Goal: Communication & Community: Answer question/provide support

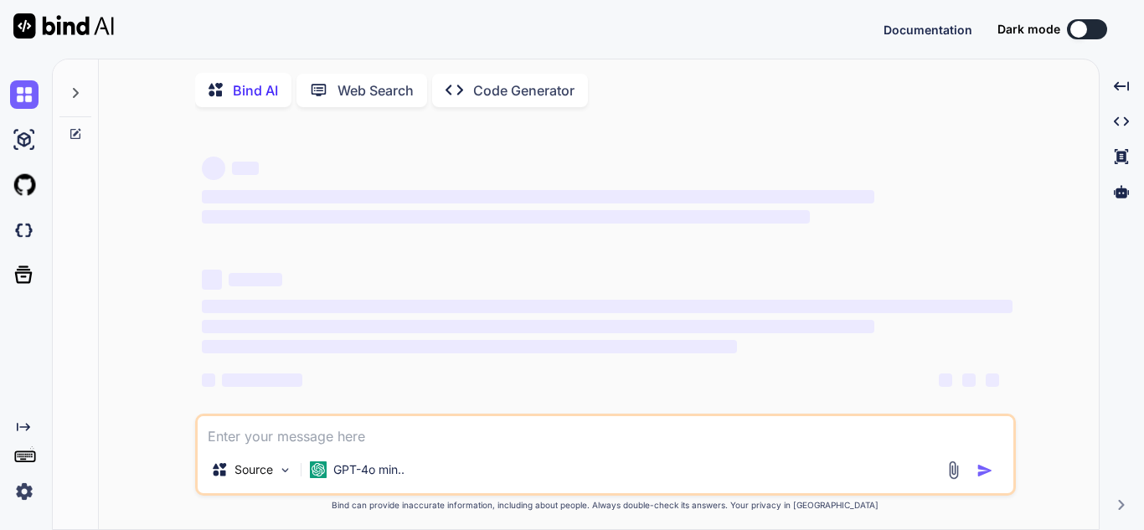
click at [70, 96] on icon at bounding box center [75, 92] width 13 height 13
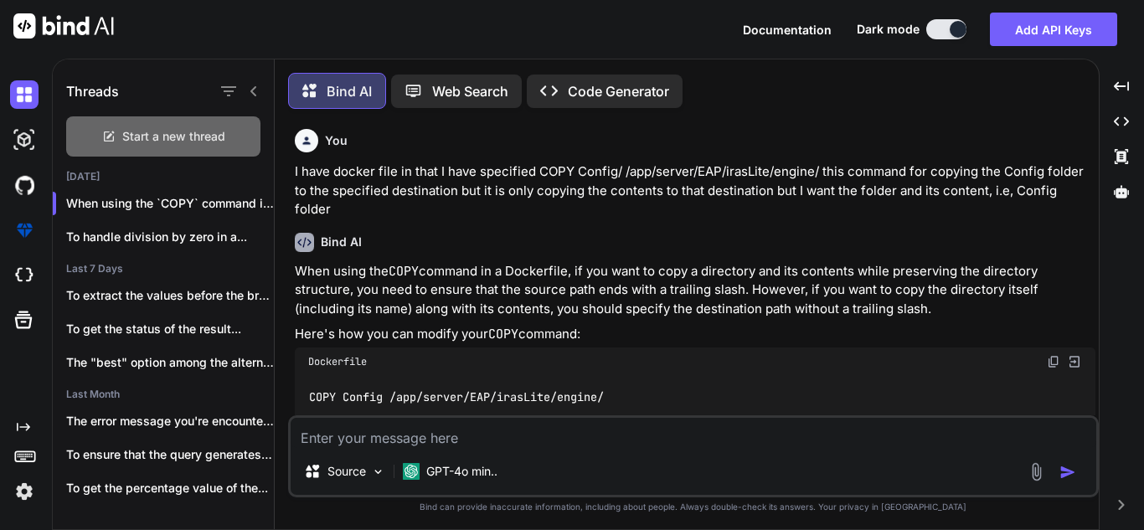
scroll to position [8, 0]
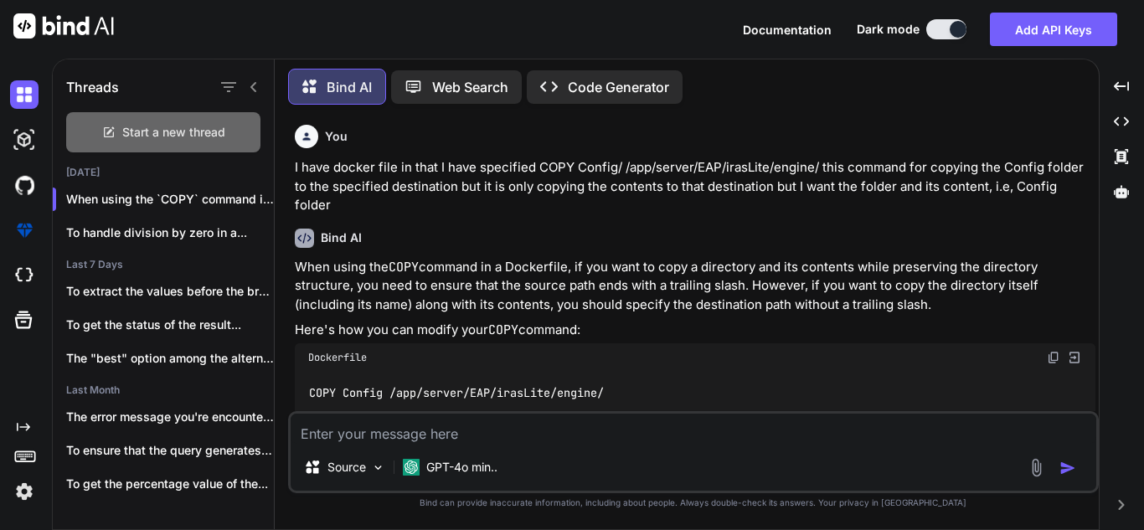
click at [161, 124] on span "Start a new thread" at bounding box center [173, 132] width 103 height 17
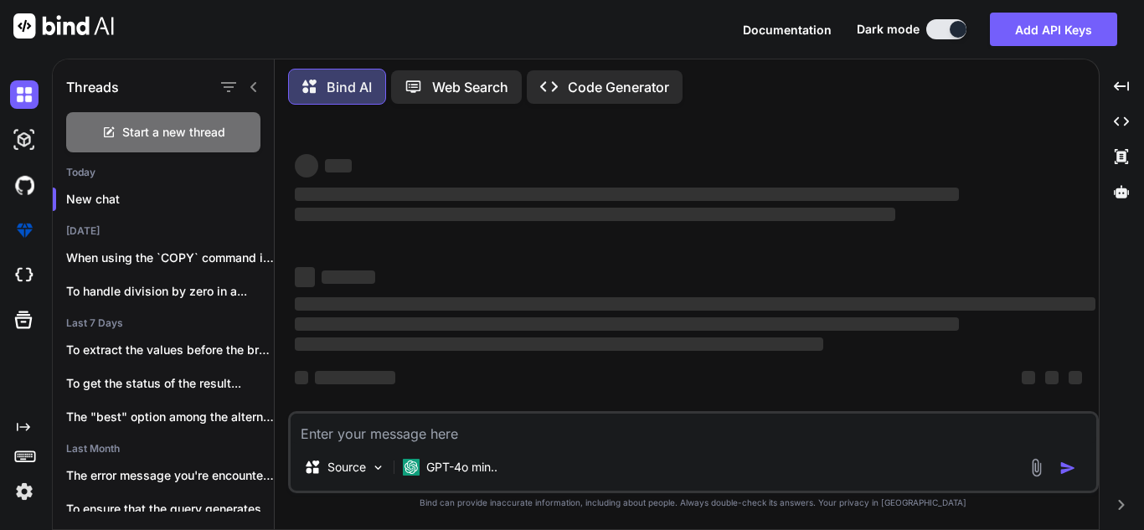
click at [388, 424] on textarea at bounding box center [694, 429] width 806 height 30
type textarea "x"
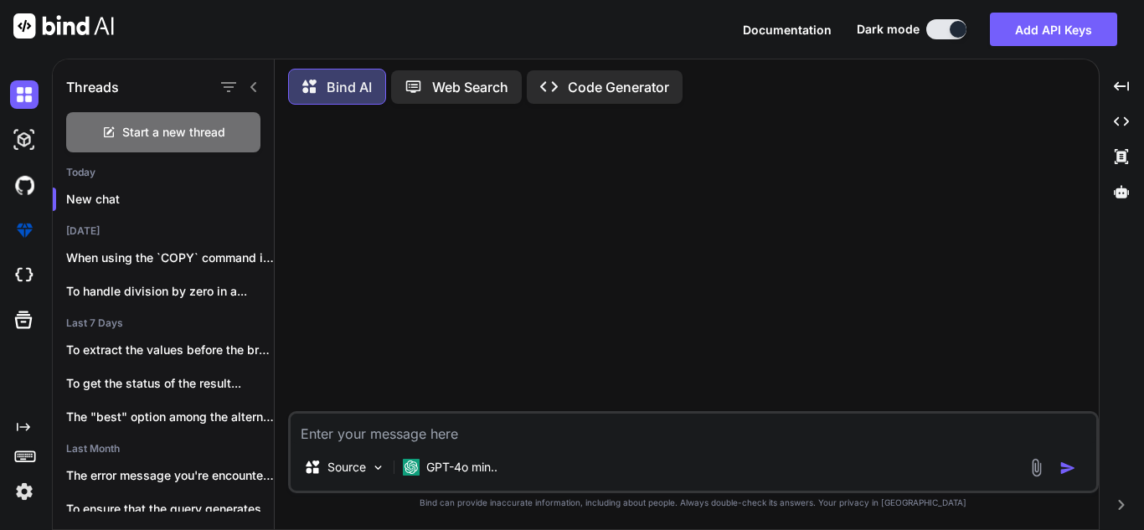
paste textarea "Read the following message and answer it in this flow. Problem -> Reason -> Sol…"
type textarea "Read the following message and answer it in this flow. Problem -> Reason -> Sol…"
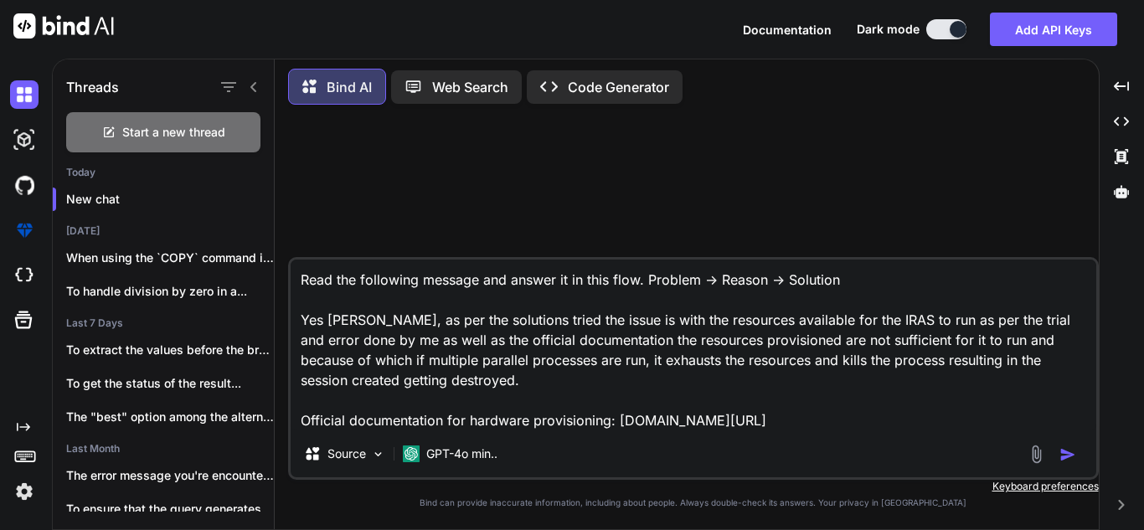
type textarea "x"
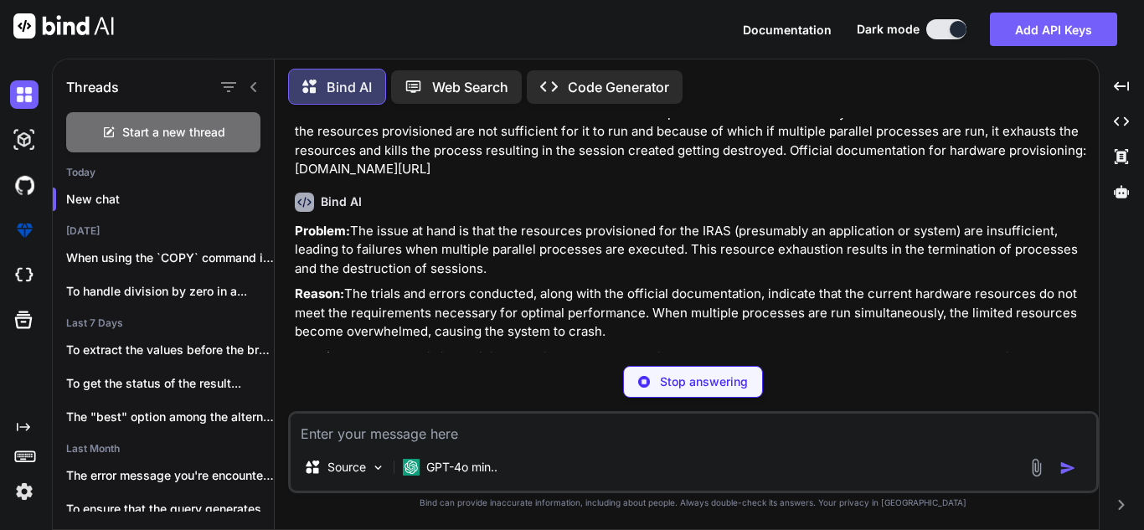
type textarea "x"
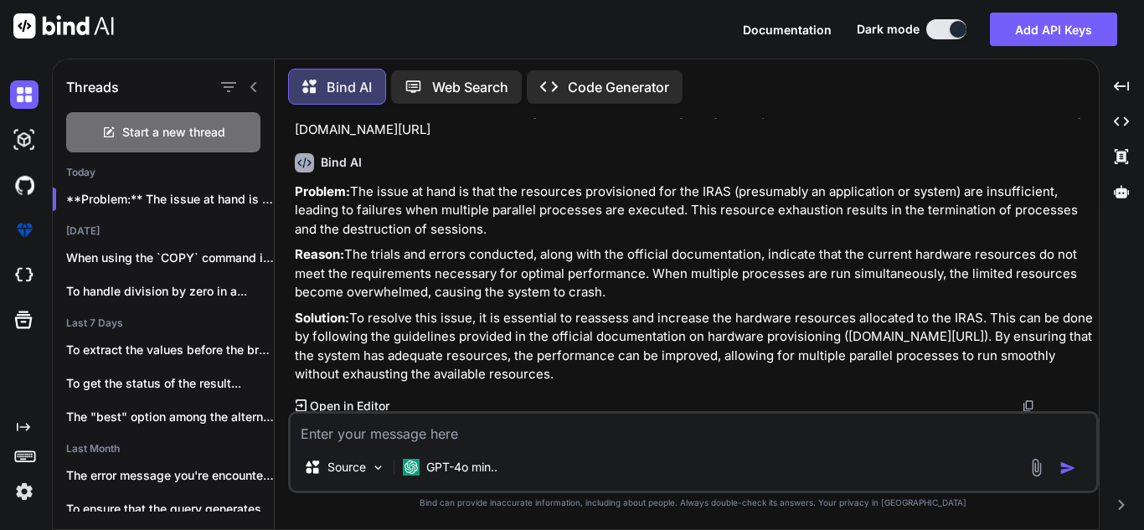
scroll to position [116, 0]
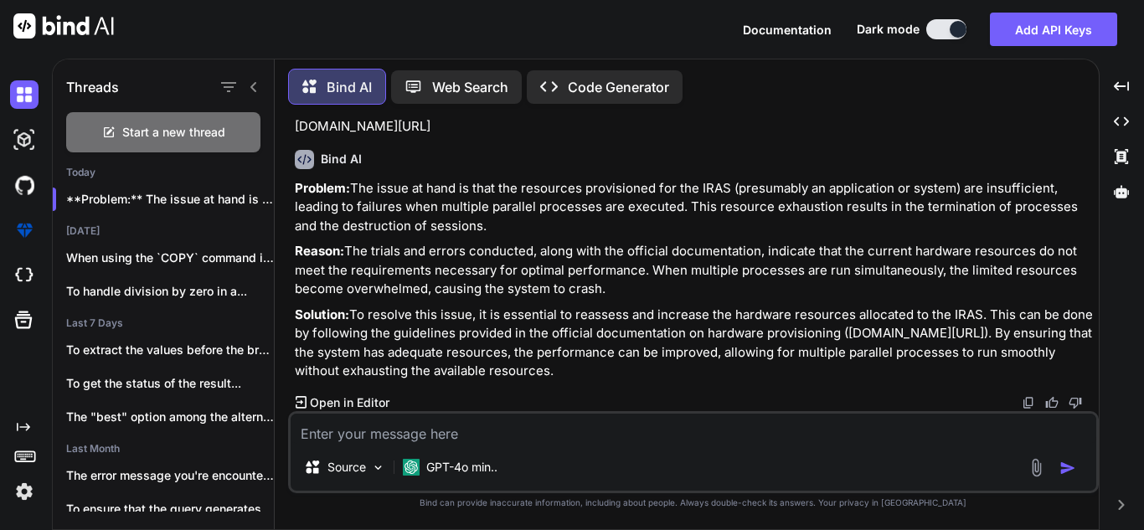
click at [591, 441] on textarea at bounding box center [694, 429] width 806 height 30
type textarea "M"
type textarea "x"
type textarea "Ma"
type textarea "x"
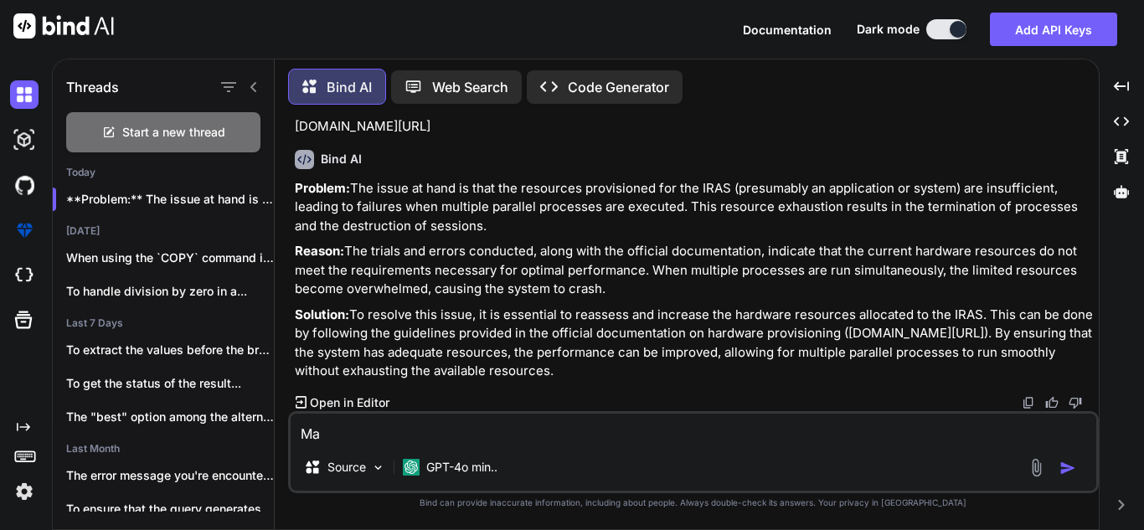
type textarea "Mak"
type textarea "x"
type textarea "Make"
type textarea "x"
type textarea "Make"
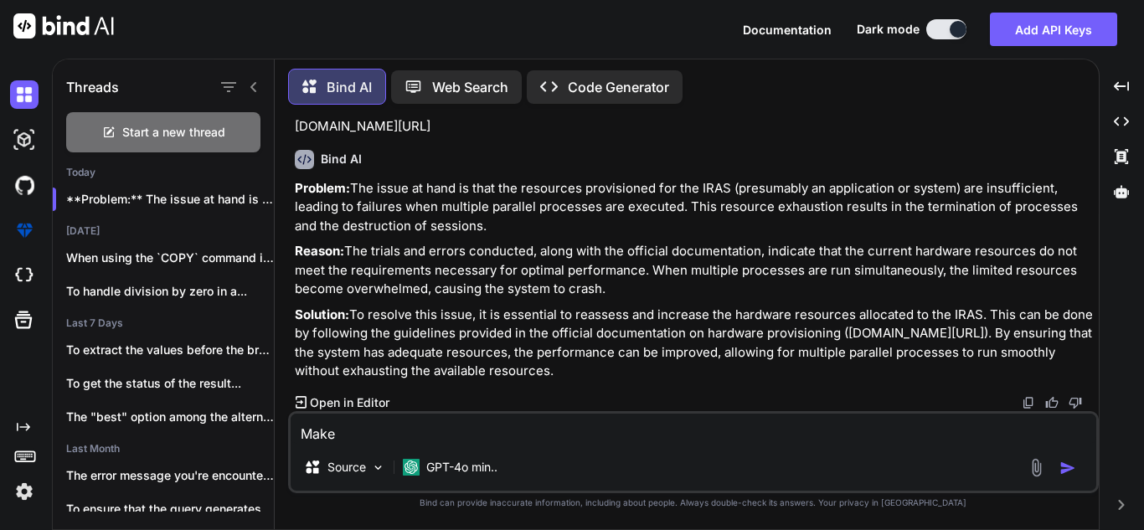
type textarea "x"
type textarea "Make i"
type textarea "x"
type textarea "Make it"
type textarea "x"
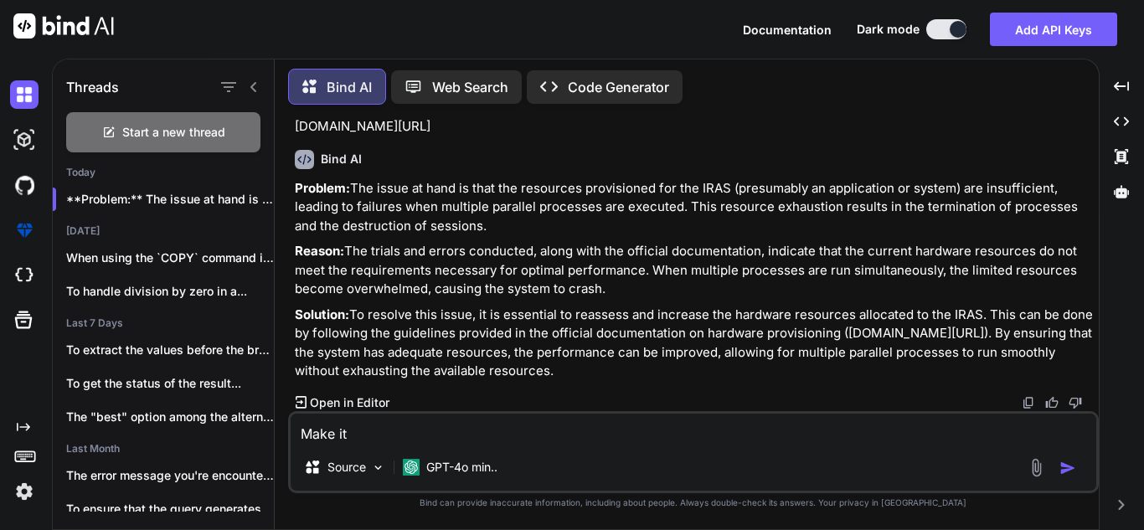
type textarea "Make it"
type textarea "x"
type textarea "Make it"
type textarea "x"
type textarea "Make i"
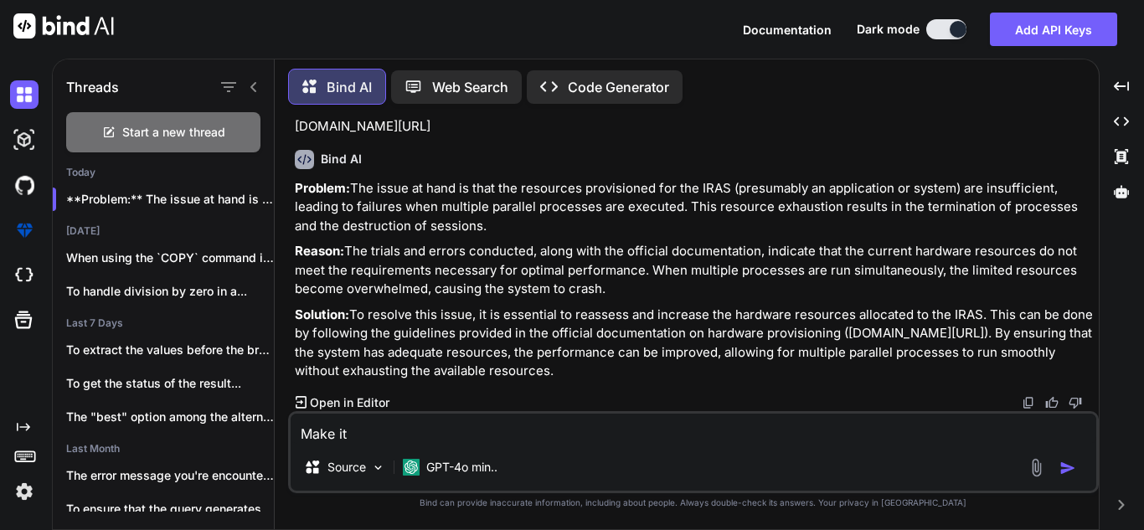
type textarea "x"
type textarea "Make"
type textarea "x"
type textarea "Make t"
type textarea "x"
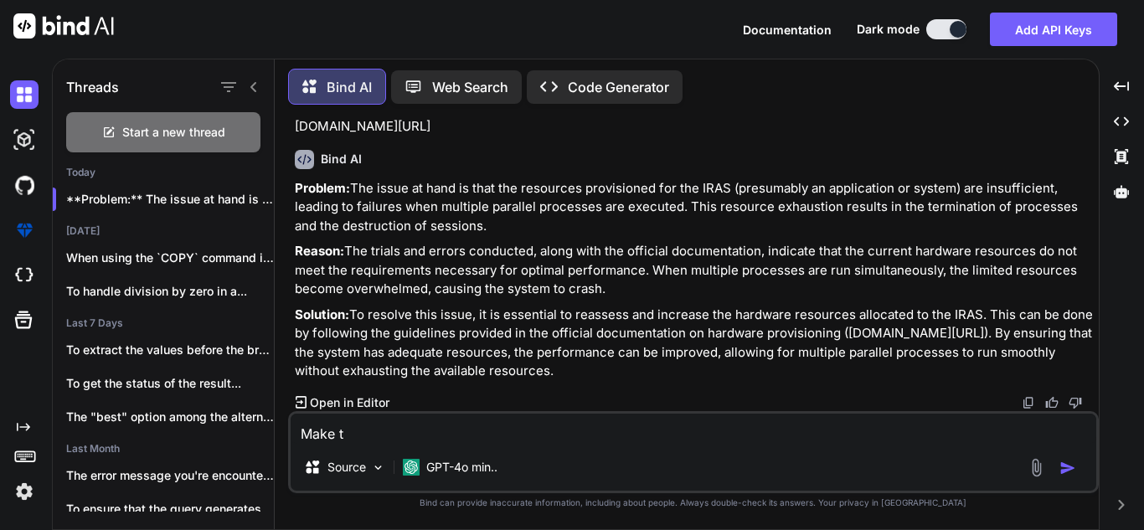
type textarea "Make th"
type textarea "x"
type textarea "Make the"
type textarea "x"
type textarea "Make thes"
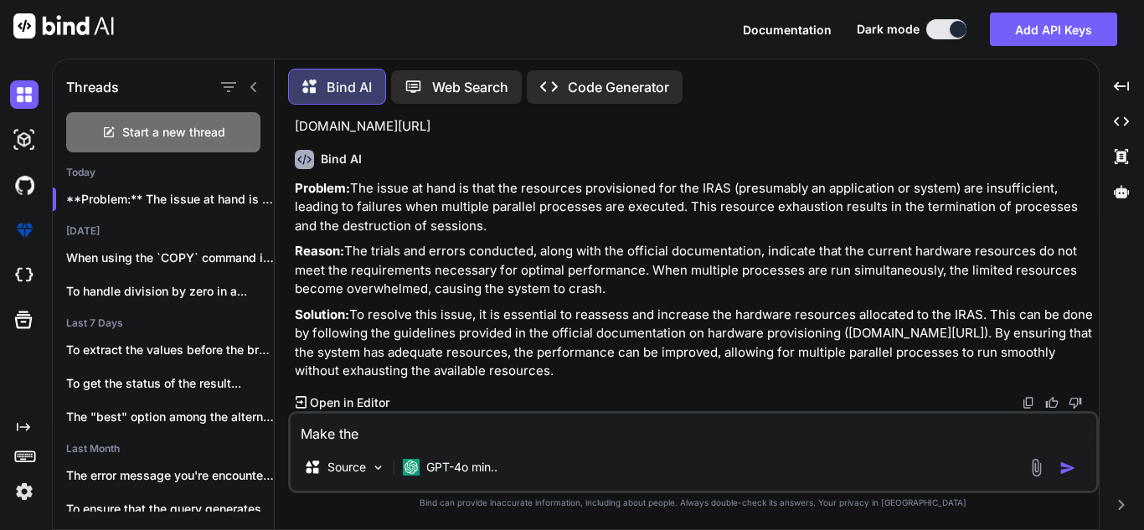
type textarea "x"
type textarea "Make these"
type textarea "x"
type textarea "Make these"
type textarea "x"
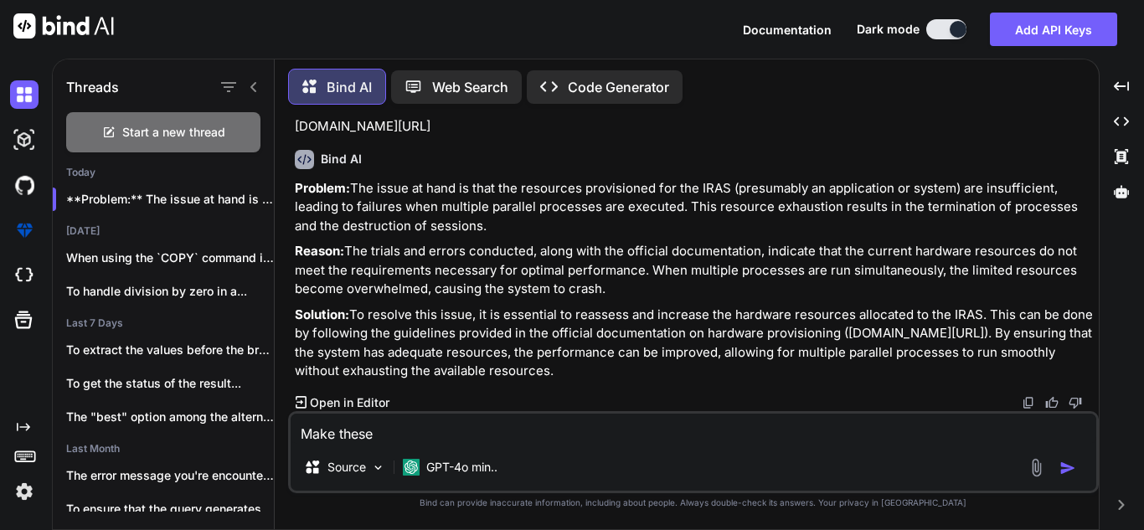
type textarea "Make these p"
type textarea "x"
type textarea "Make these po"
type textarea "x"
type textarea "Make these poi"
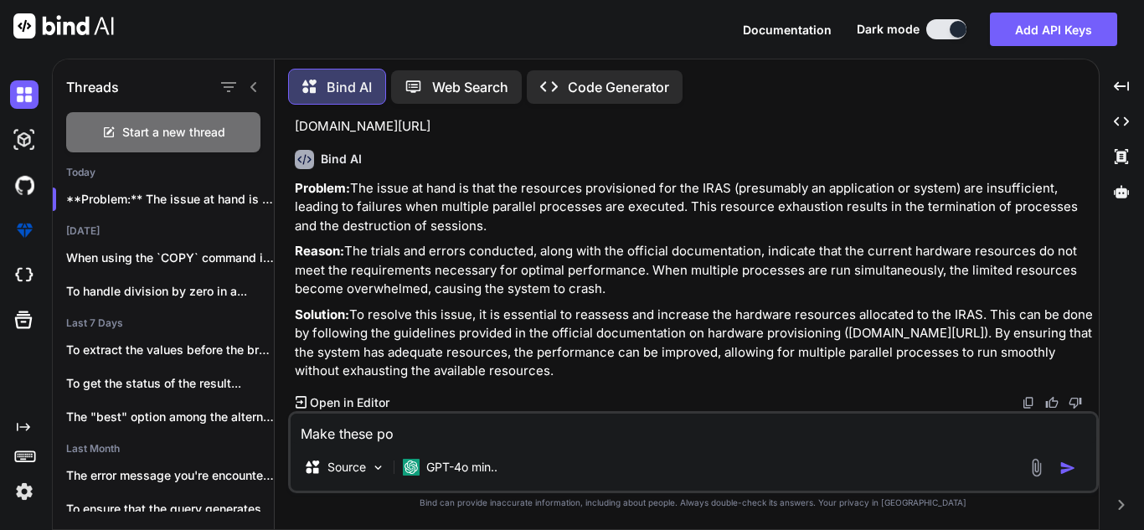
type textarea "x"
type textarea "Make these poin"
type textarea "x"
type textarea "Make these point"
type textarea "x"
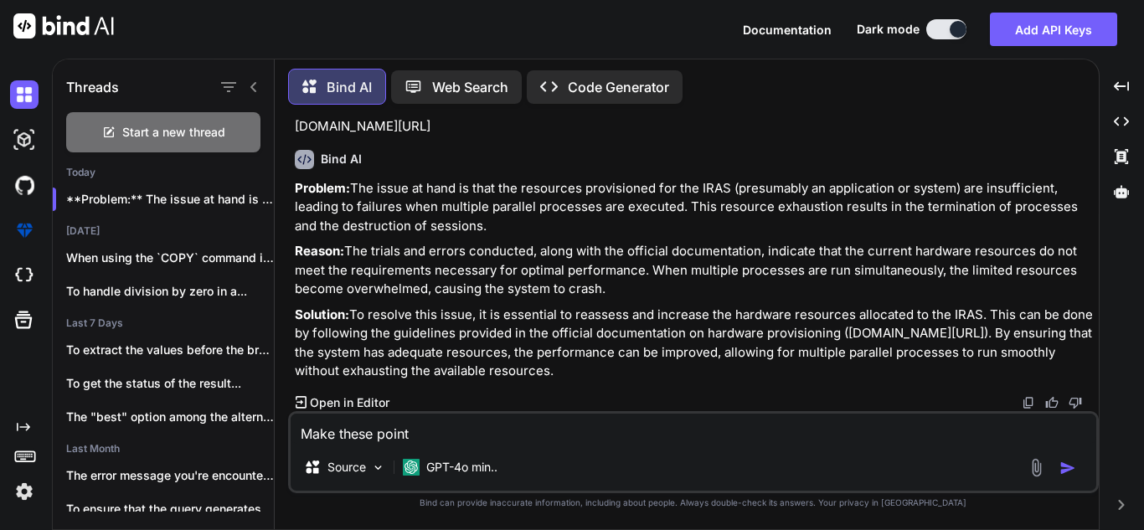
type textarea "Make these points"
type textarea "x"
type textarea "Make these points"
type textarea "x"
type textarea "Make these points o"
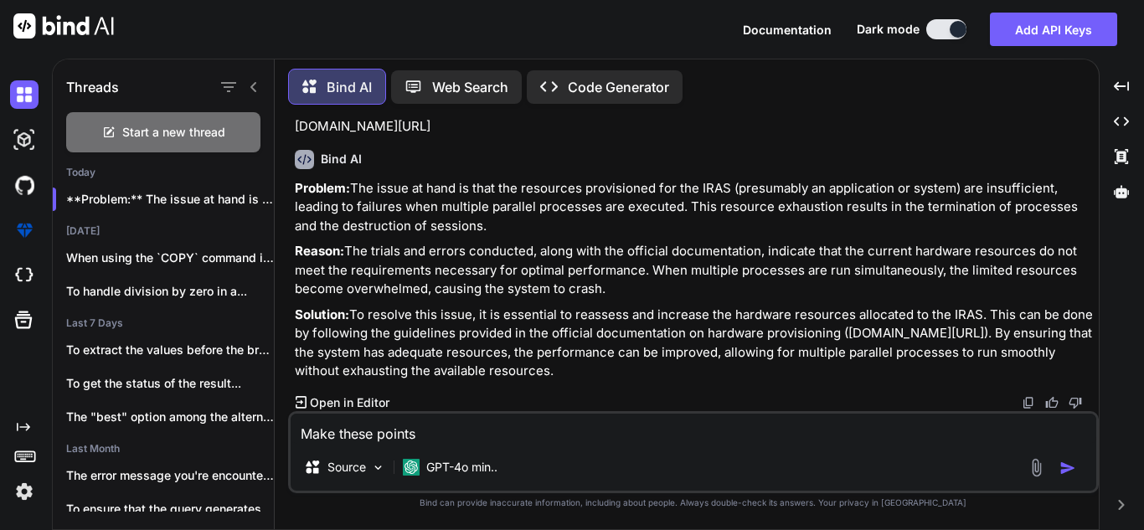
type textarea "x"
type textarea "Make these points on"
type textarea "x"
type textarea "Make these points one"
type textarea "x"
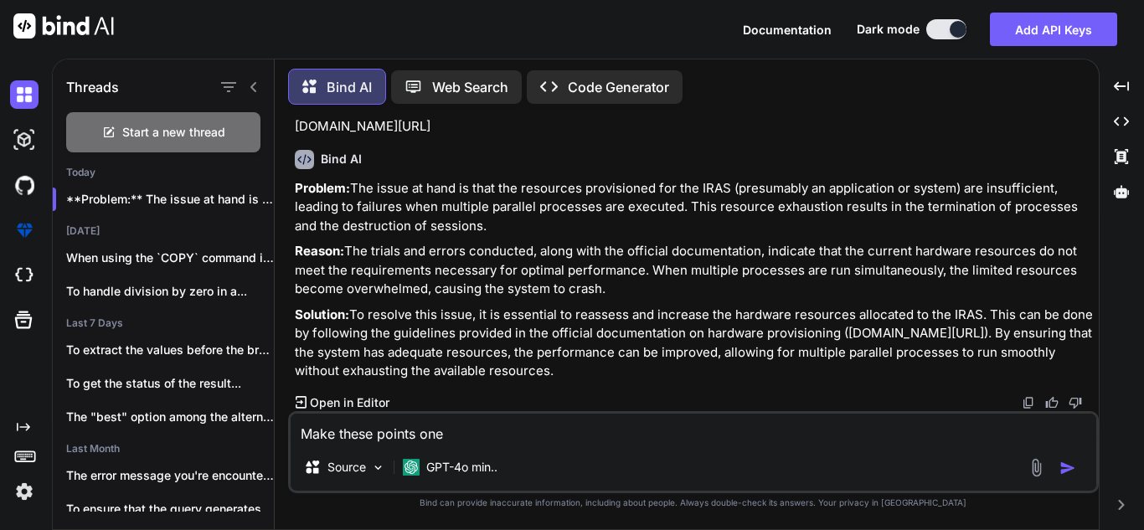
type textarea "Make these points one"
type textarea "x"
type textarea "Make these points one l"
type textarea "x"
type textarea "Make these points one li"
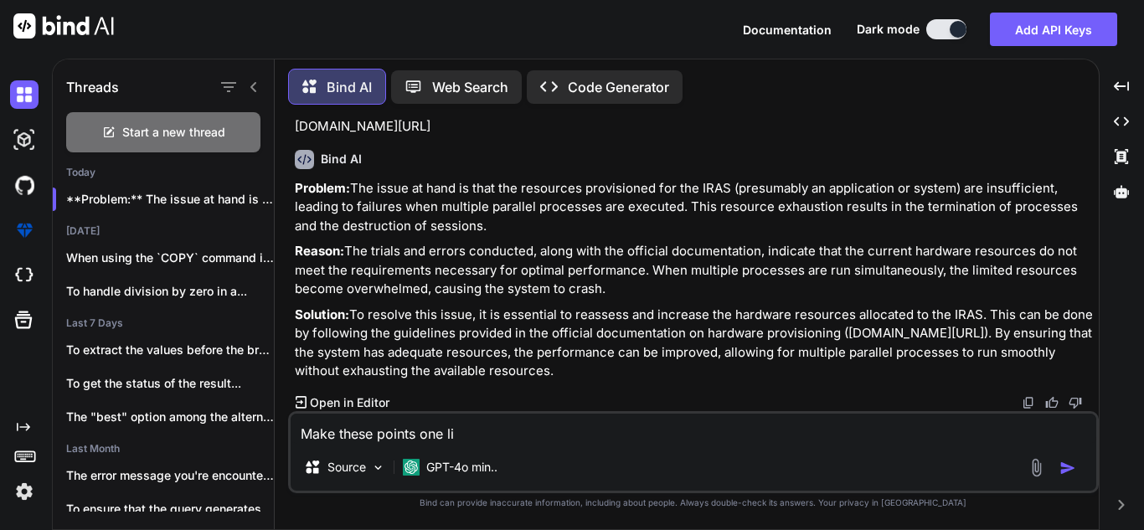
type textarea "x"
type textarea "Make these points one lin"
type textarea "x"
type textarea "Make these points one line"
type textarea "x"
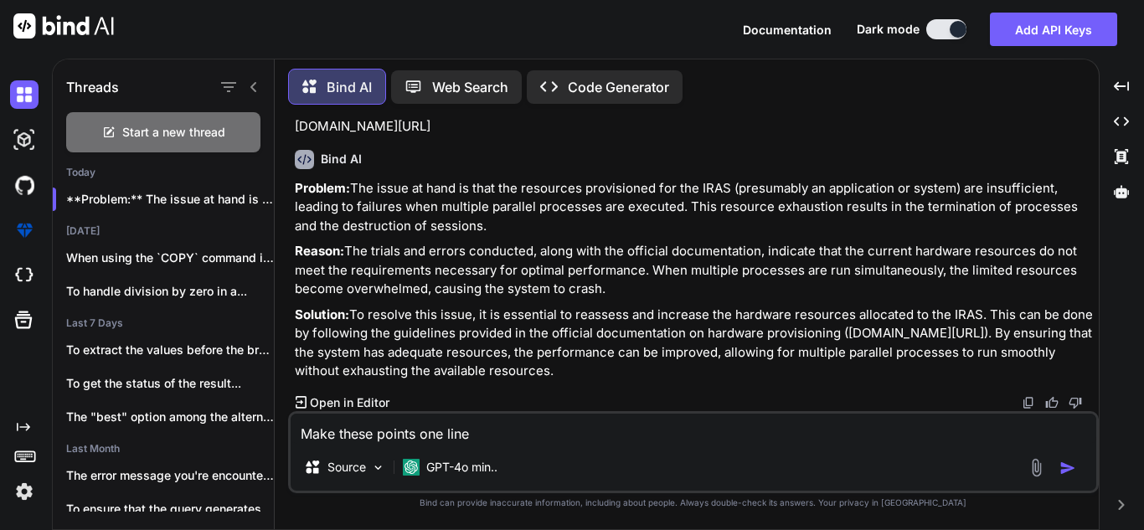
type textarea "Make these points one liner"
type textarea "x"
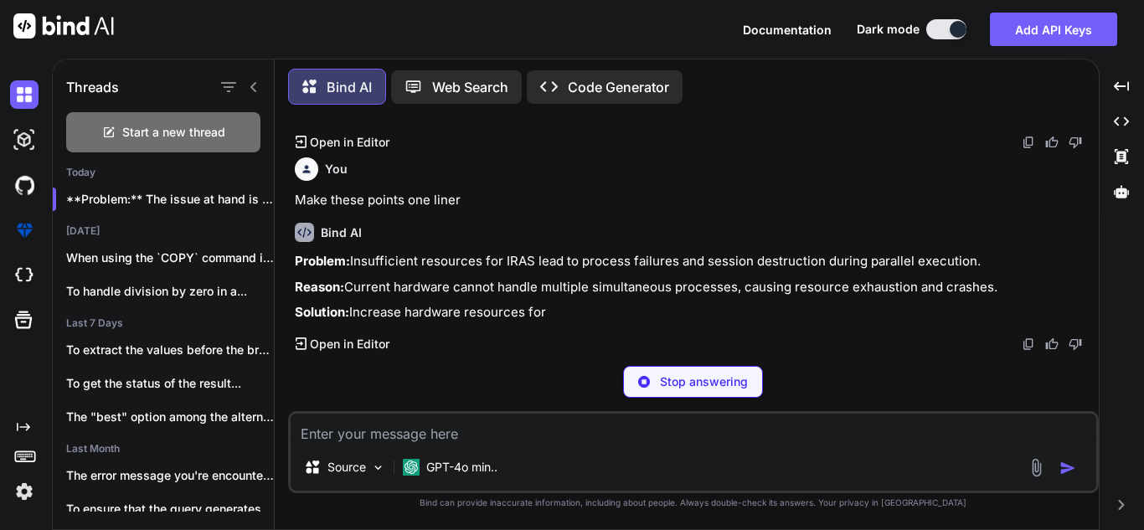
scroll to position [318, 0]
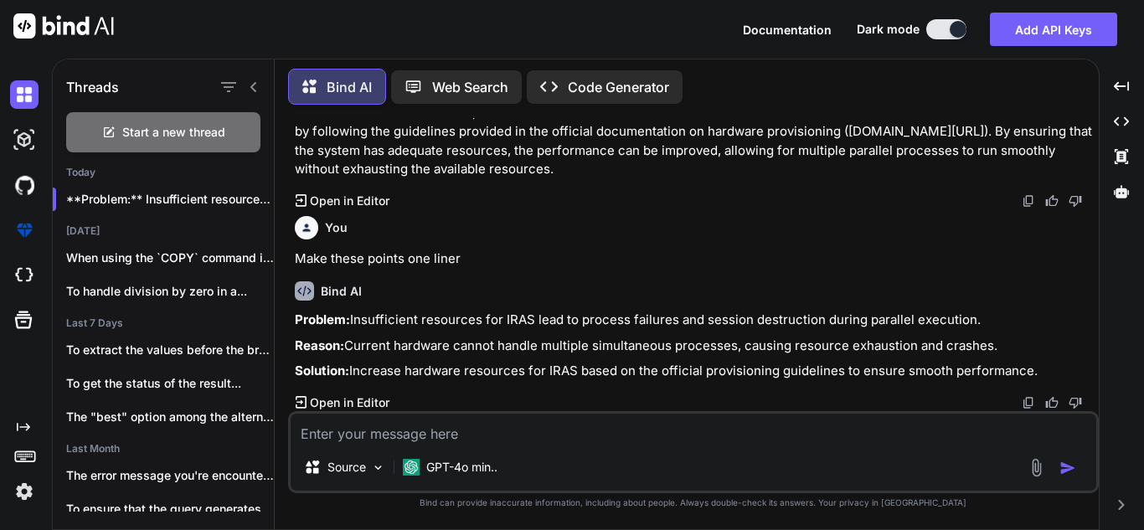
drag, startPoint x: 1038, startPoint y: 374, endPoint x: 295, endPoint y: 315, distance: 745.2
click at [295, 315] on div "Problem: Insufficient resources for IRAS lead to process failures and session d…" at bounding box center [695, 346] width 801 height 70
copy div "Problem: Insufficient resources for IRAS lead to process failures and session d…"
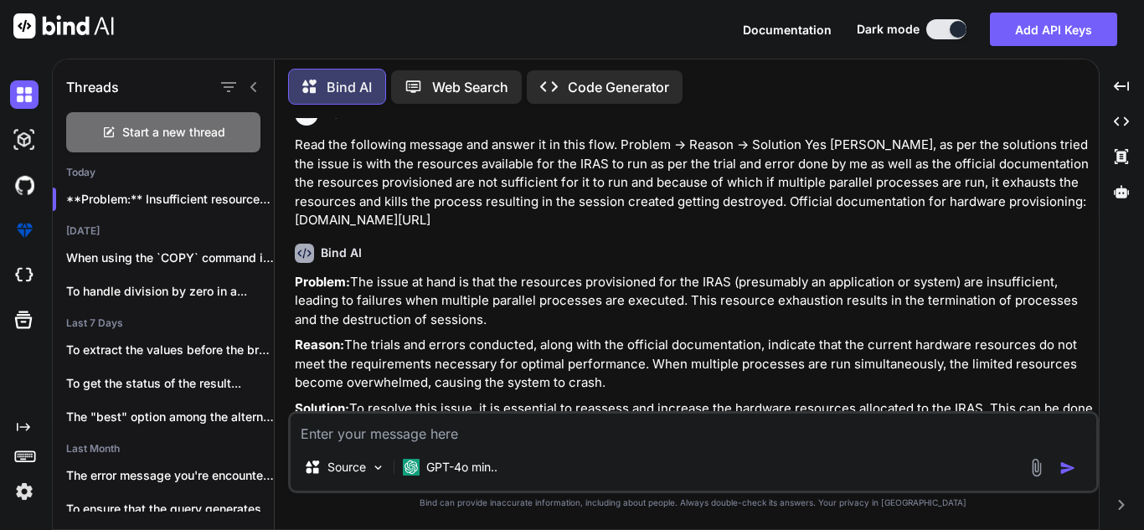
scroll to position [0, 0]
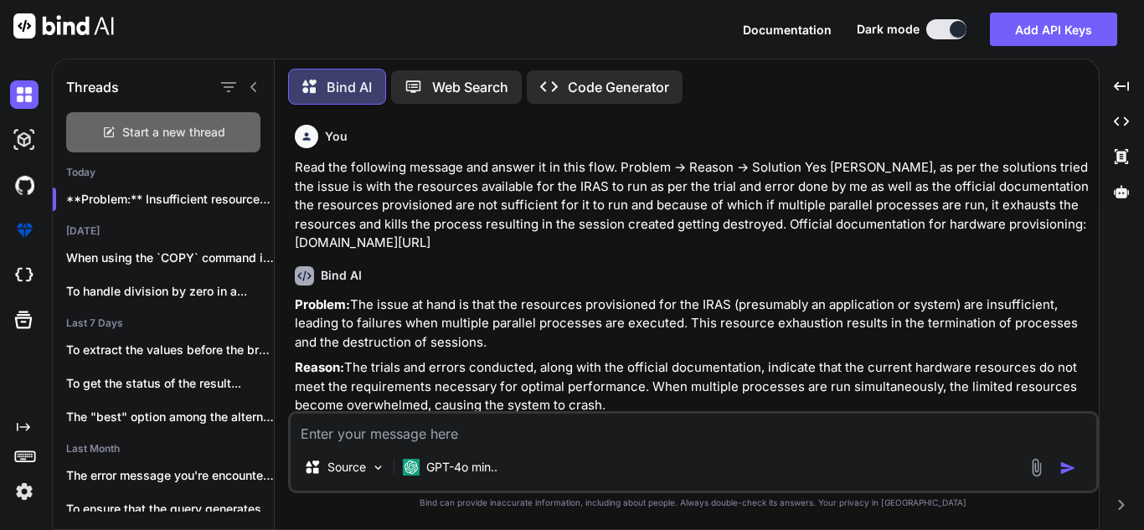
click at [178, 135] on span "Start a new thread" at bounding box center [173, 132] width 103 height 17
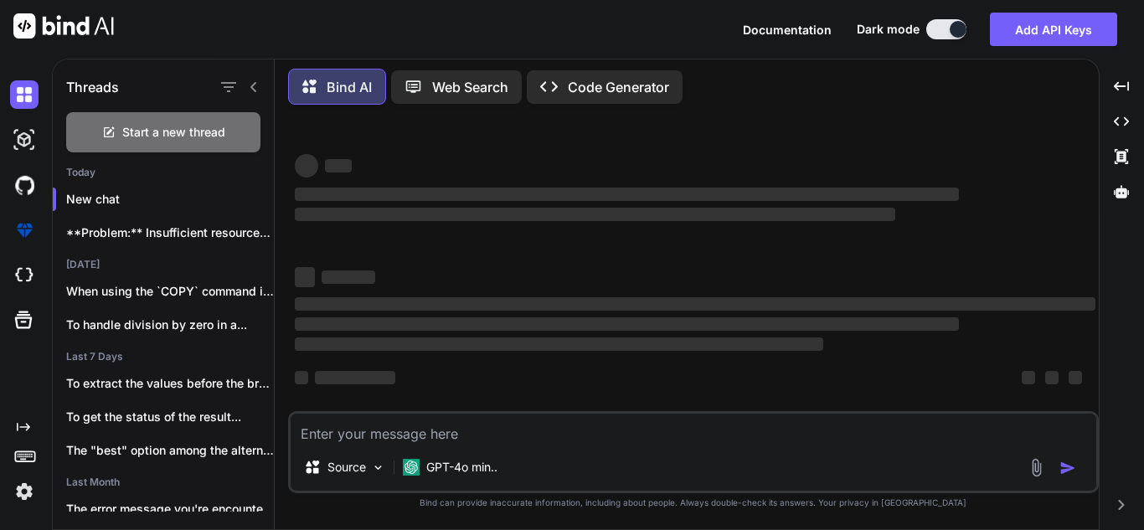
type textarea "x"
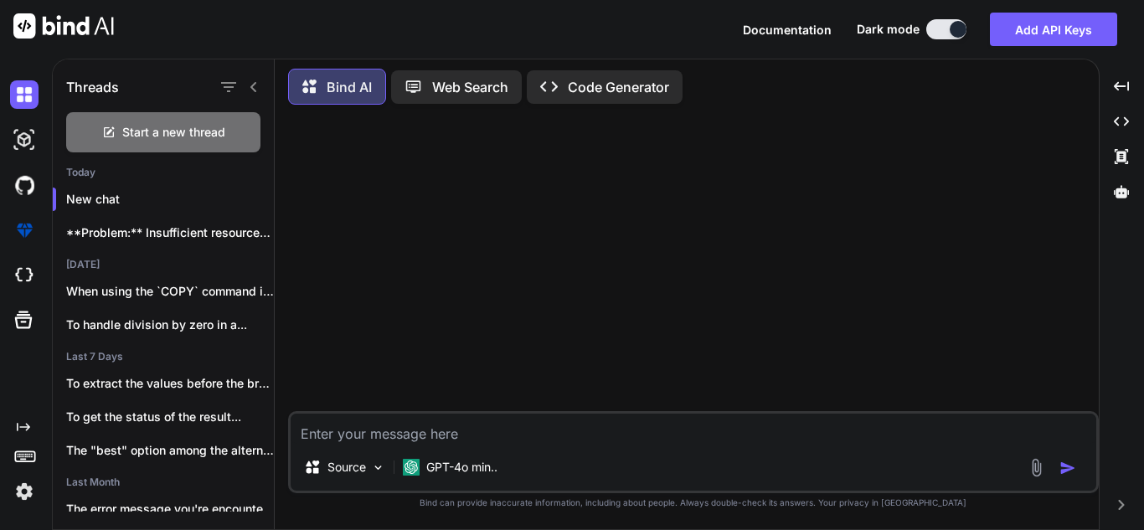
click at [606, 438] on textarea at bounding box center [694, 429] width 806 height 30
paste textarea "Read the following message and answer it in this flow. Problem -> Reason -> Sol…"
type textarea "Read the following message and answer it in this flow. Problem -> Reason -> Sol…"
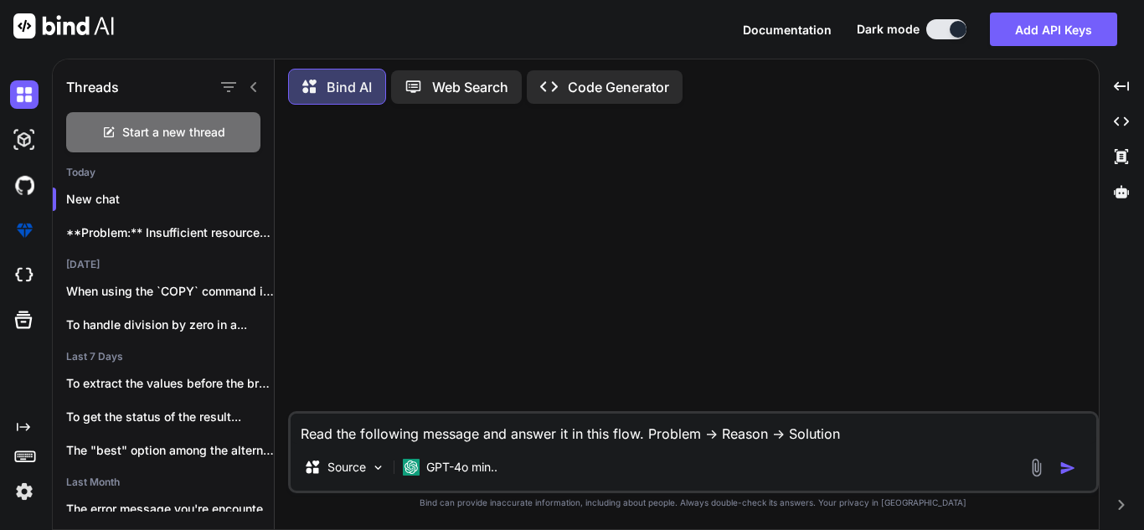
type textarea "x"
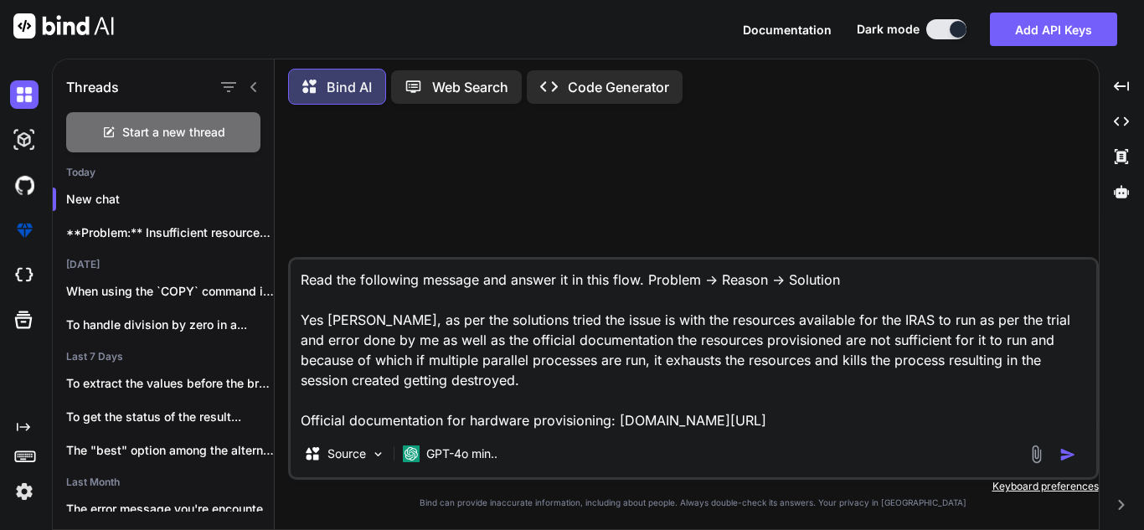
click at [641, 330] on textarea "Read the following message and answer it in this flow. Problem -> Reason -> Sol…" at bounding box center [694, 345] width 806 height 171
click at [714, 361] on textarea "Read the following message and answer it in this flow. Problem -> Reason -> Sol…" at bounding box center [694, 345] width 806 height 171
type textarea "Read the following message and answer it in this flow. Problem -> Reason -> Sol…"
type textarea "x"
type textarea "Read the following message and answer it in this flow. Problem -> Reason -> Sol…"
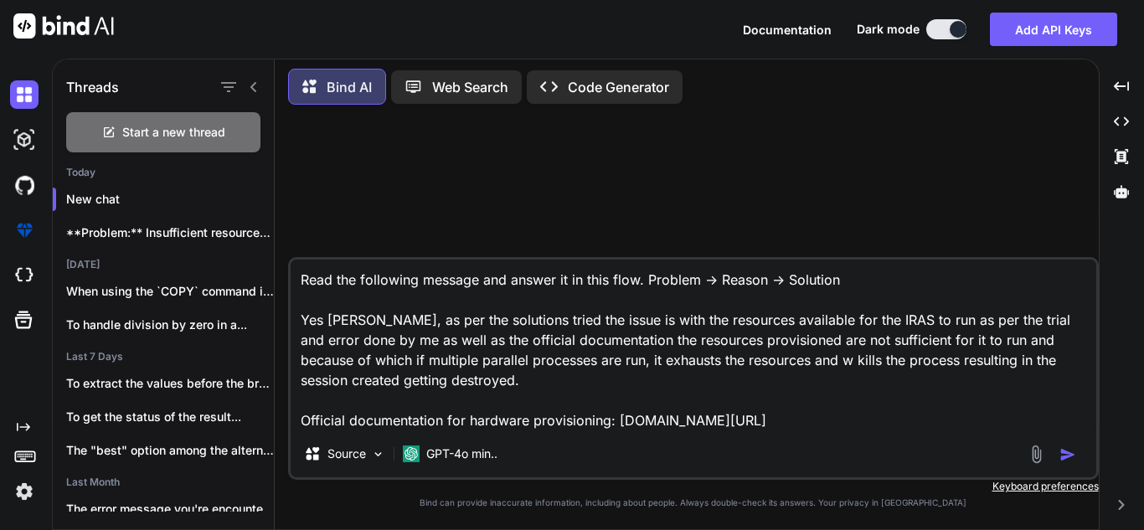
type textarea "x"
type textarea "Read the following message and answer it in this flow. Problem -> Reason -> Sol…"
type textarea "x"
type textarea "Read the following message and answer it in this flow. Problem -> Reason -> Sol…"
type textarea "x"
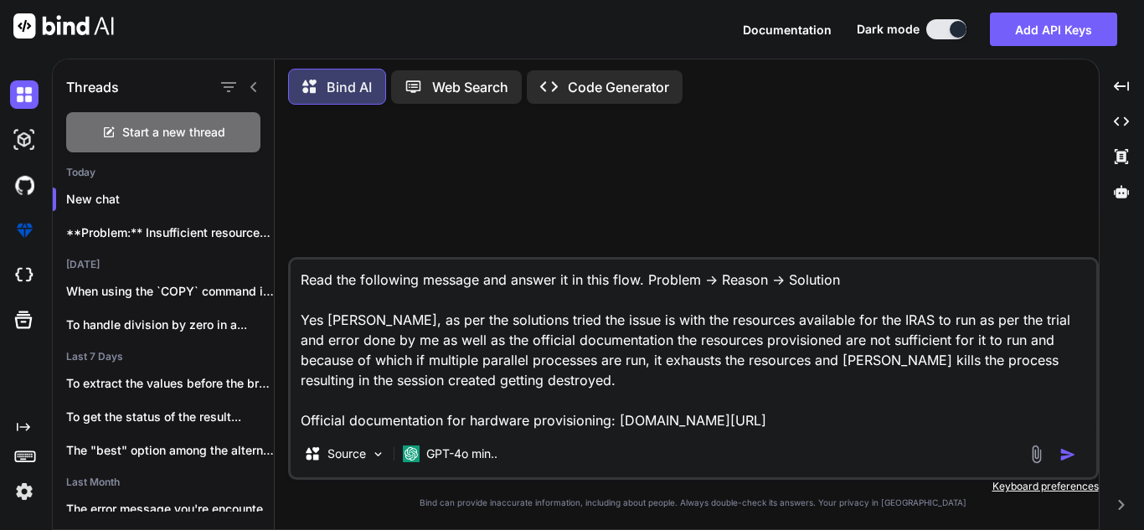
type textarea "Read the following message and answer it in this flow. Problem -> Reason -> Sol…"
type textarea "x"
type textarea "Read the following message and answer it in this flow. Problem -> Reason -> Sol…"
type textarea "x"
type textarea "Read the following message and answer it in this flow. Problem -> Reason -> Sol…"
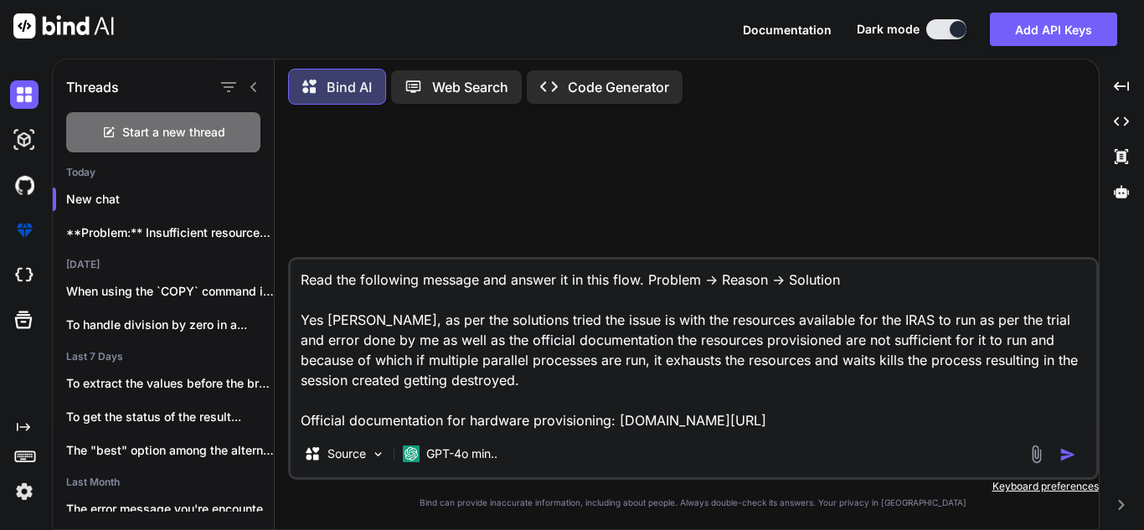
type textarea "x"
type textarea "Read the following message and answer it in this flow. Problem -> Reason -> Sol…"
type textarea "x"
type textarea "Read the following message and answer it in this flow. Problem -> Reason -> Sol…"
type textarea "x"
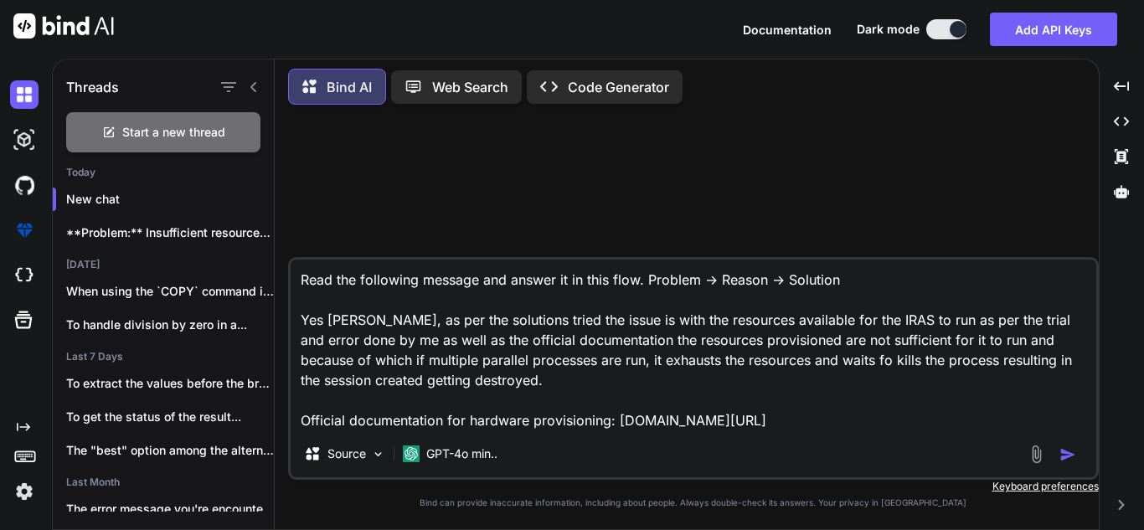
type textarea "Read the following message and answer it in this flow. Problem -> Reason -> Sol…"
type textarea "x"
type textarea "Read the following message and answer it in this flow. Problem -> Reason -> Sol…"
type textarea "x"
type textarea "Read the following message and answer it in this flow. Problem -> Reason -> Sol…"
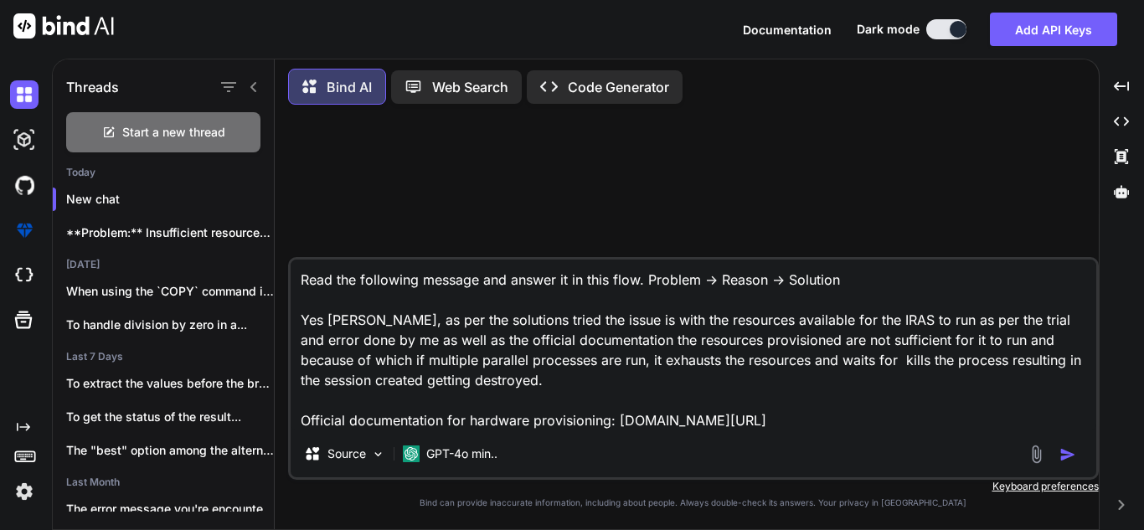
type textarea "x"
type textarea "Read the following message and answer it in this flow. Problem -> Reason -> Sol…"
type textarea "x"
type textarea "Read the following message and answer it in this flow. Problem -> Reason -> Sol…"
type textarea "x"
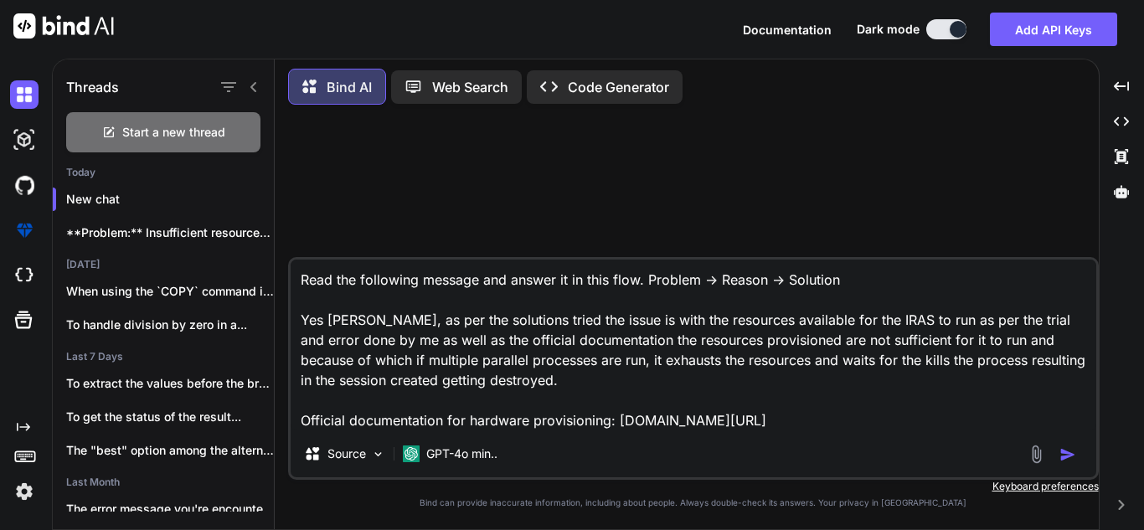
type textarea "Read the following message and answer it in this flow. Problem -> Reason -> Sol…"
type textarea "x"
type textarea "Read the following message and answer it in this flow. Problem -> Reason -> Sol…"
type textarea "x"
type textarea "Read the following message and answer it in this flow. Problem -> Reason -> Sol…"
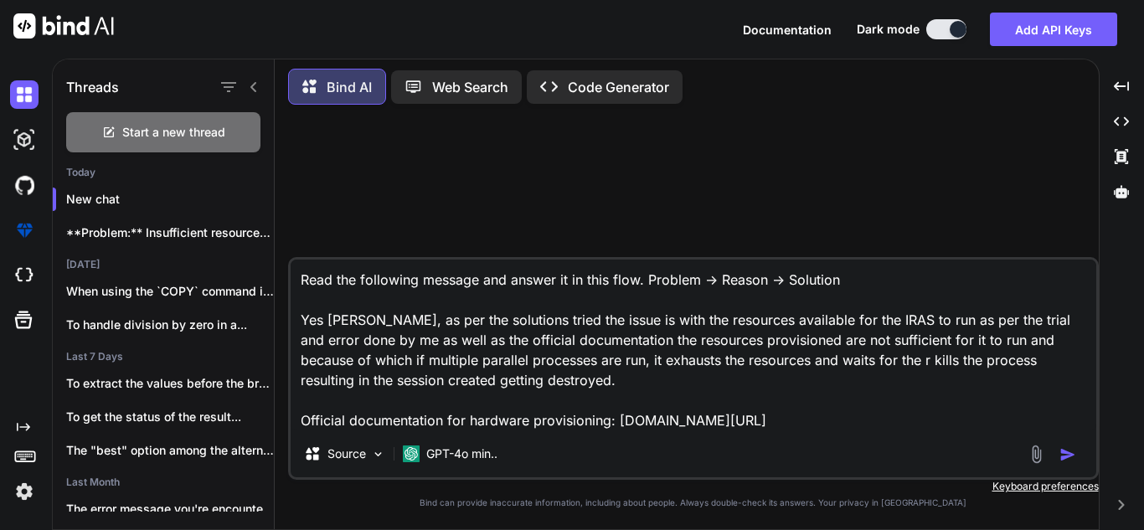
type textarea "x"
type textarea "Read the following message and answer it in this flow. Problem -> Reason -> Sol…"
type textarea "x"
type textarea "Read the following message and answer it in this flow. Problem -> Reason -> Sol…"
type textarea "x"
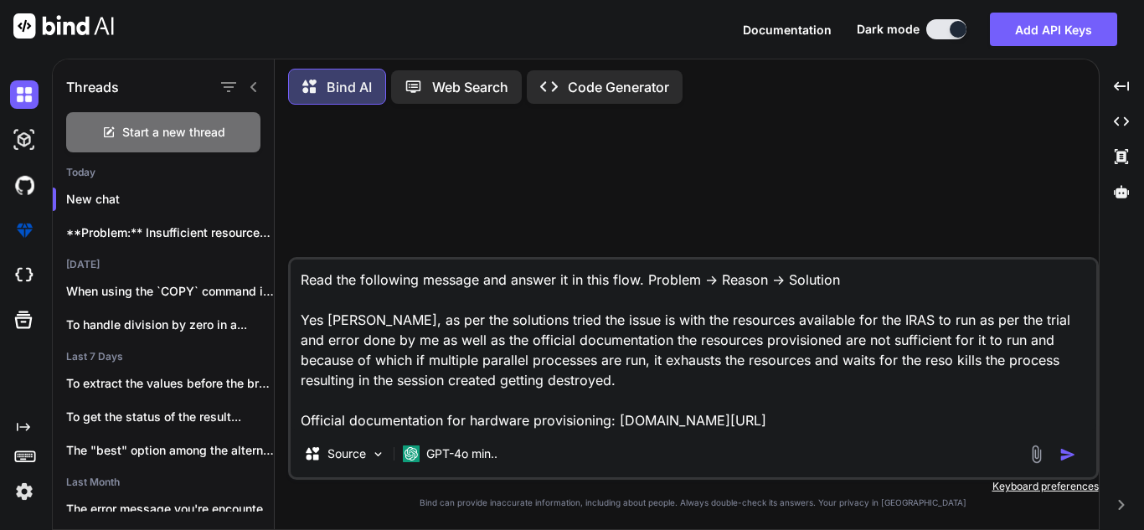
type textarea "Read the following message and answer it in this flow. Problem -> Reason -> Sol…"
type textarea "x"
type textarea "Read the following message and answer it in this flow. Problem -> Reason -> Sol…"
type textarea "x"
type textarea "Read the following message and answer it in this flow. Problem -> Reason -> Sol…"
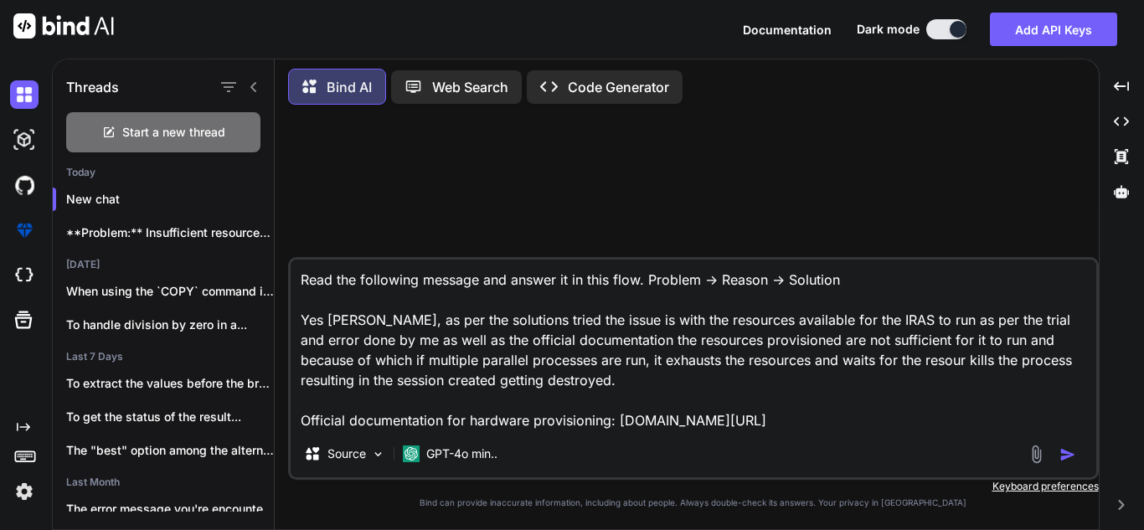
type textarea "x"
type textarea "Read the following message and answer it in this flow. Problem -> Reason -> Sol…"
type textarea "x"
type textarea "Read the following message and answer it in this flow. Problem -> Reason -> Sol…"
type textarea "x"
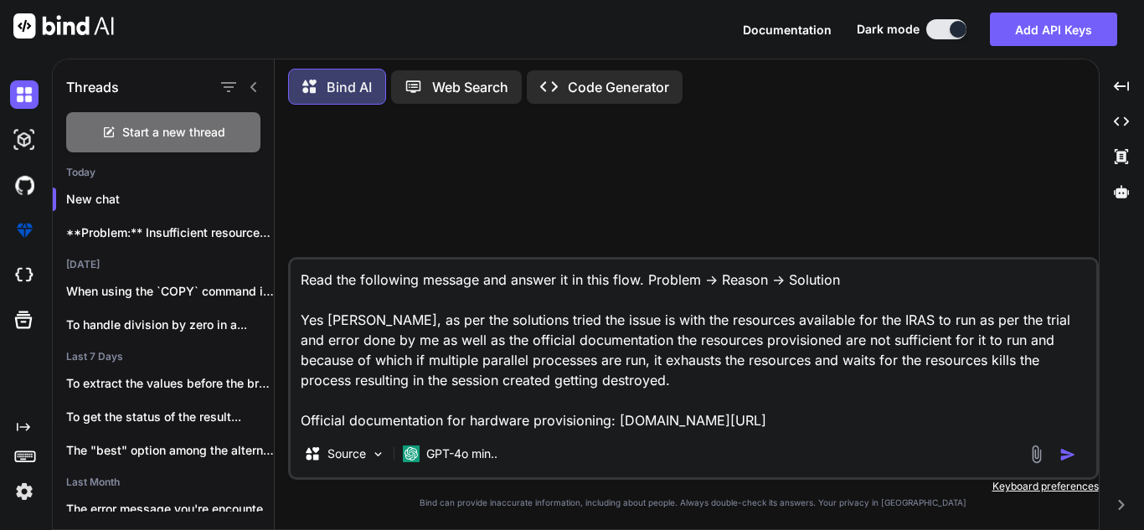
type textarea "Read the following message and answer it in this flow. Problem -> Reason -> Sol…"
type textarea "x"
type textarea "Read the following message and answer it in this flow. Problem -> Reason -> Sol…"
type textarea "x"
type textarea "Read the following message and answer it in this flow. Problem -> Reason -> Sol…"
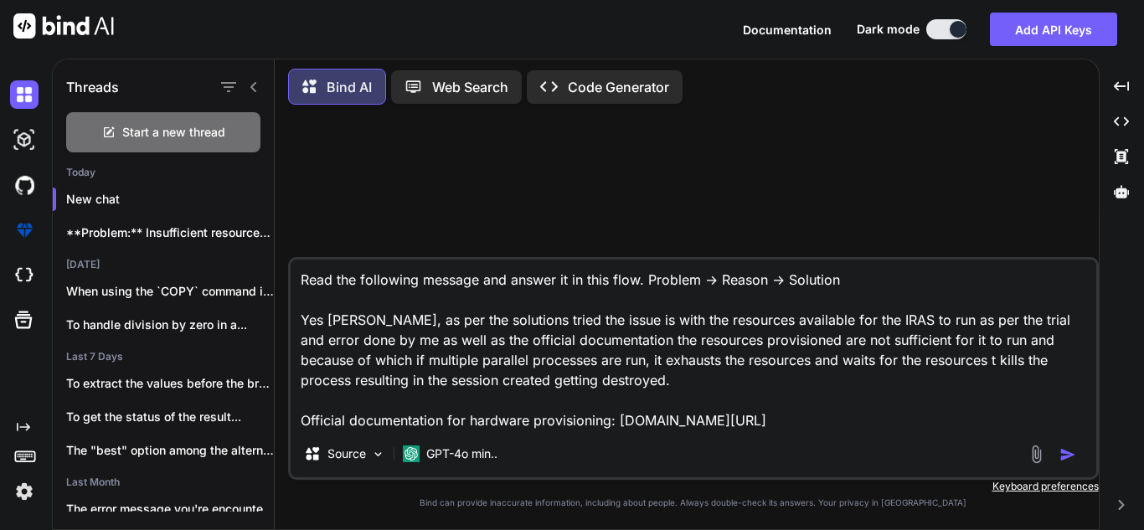
type textarea "x"
type textarea "Read the following message and answer it in this flow. Problem -> Reason -> Sol…"
type textarea "x"
type textarea "Read the following message and answer it in this flow. Problem -> Reason -> Sol…"
type textarea "x"
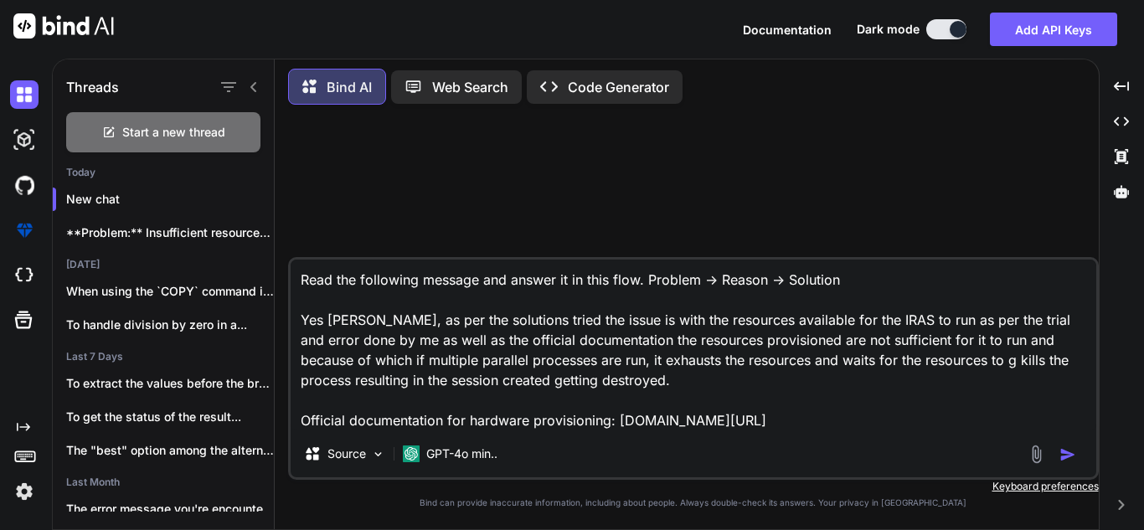
type textarea "Read the following message and answer it in this flow. Problem -> Reason -> Sol…"
type textarea "x"
type textarea "Read the following message and answer it in this flow. Problem -> Reason -> Sol…"
type textarea "x"
type textarea "Read the following message and answer it in this flow. Problem -> Reason -> Sol…"
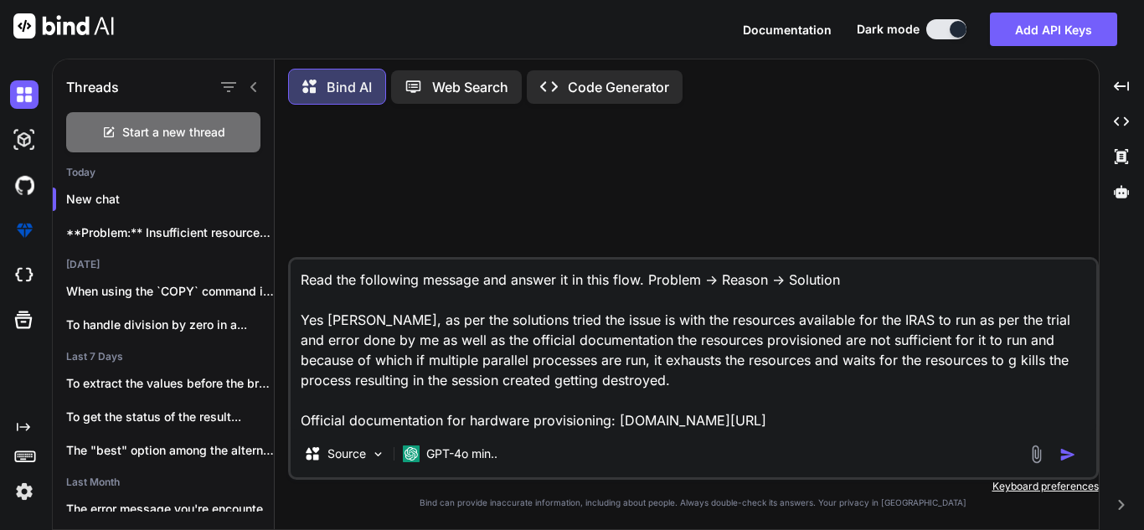
type textarea "x"
type textarea "Read the following message and answer it in this flow. Problem -> Reason -> Sol…"
type textarea "x"
type textarea "Read the following message and answer it in this flow. Problem -> Reason -> Sol…"
type textarea "x"
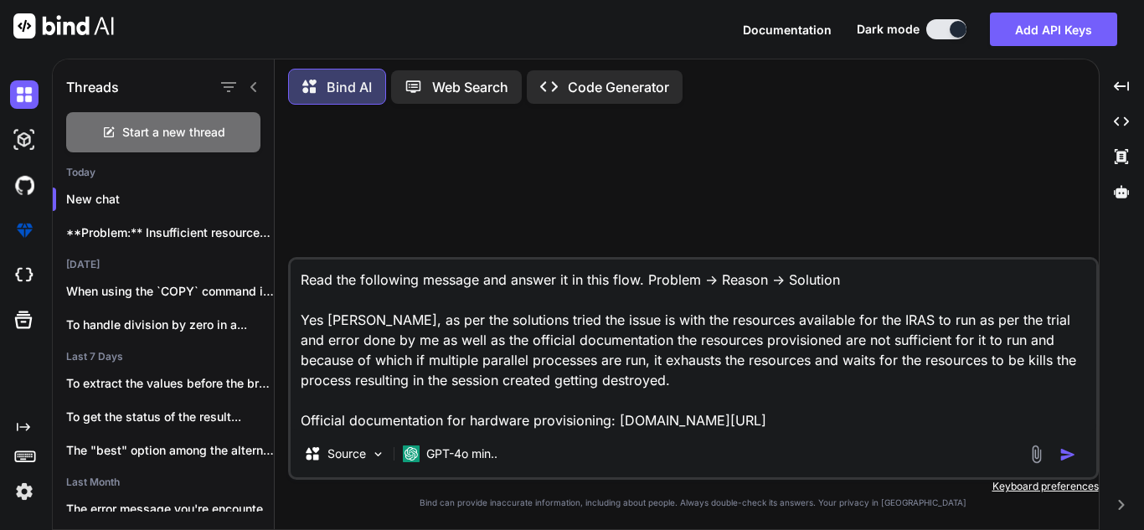
type textarea "Read the following message and answer it in this flow. Problem -> Reason -> Sol…"
type textarea "x"
type textarea "Read the following message and answer it in this flow. Problem -> Reason -> Sol…"
type textarea "x"
type textarea "Read the following message and answer it in this flow. Problem -> Reason -> Sol…"
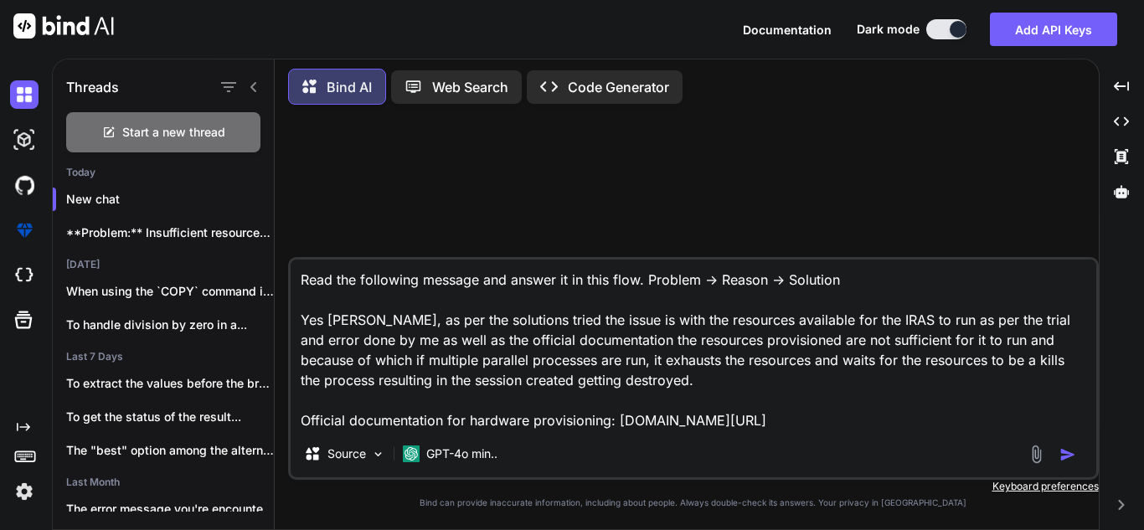
type textarea "x"
type textarea "Read the following message and answer it in this flow. Problem -> Reason -> Sol…"
type textarea "x"
type textarea "Read the following message and answer it in this flow. Problem -> Reason -> Sol…"
type textarea "x"
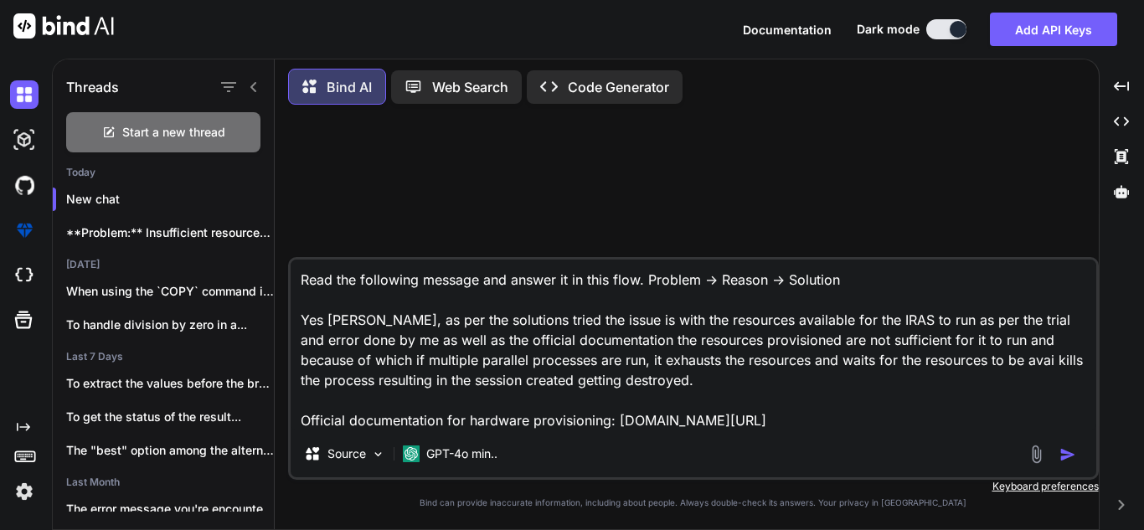
type textarea "Read the following message and answer it in this flow. Problem -> Reason -> Sol…"
type textarea "x"
type textarea "Read the following message and answer it in this flow. Problem -> Reason -> Sol…"
type textarea "x"
type textarea "Read the following message and answer it in this flow. Problem -> Reason -> Sol…"
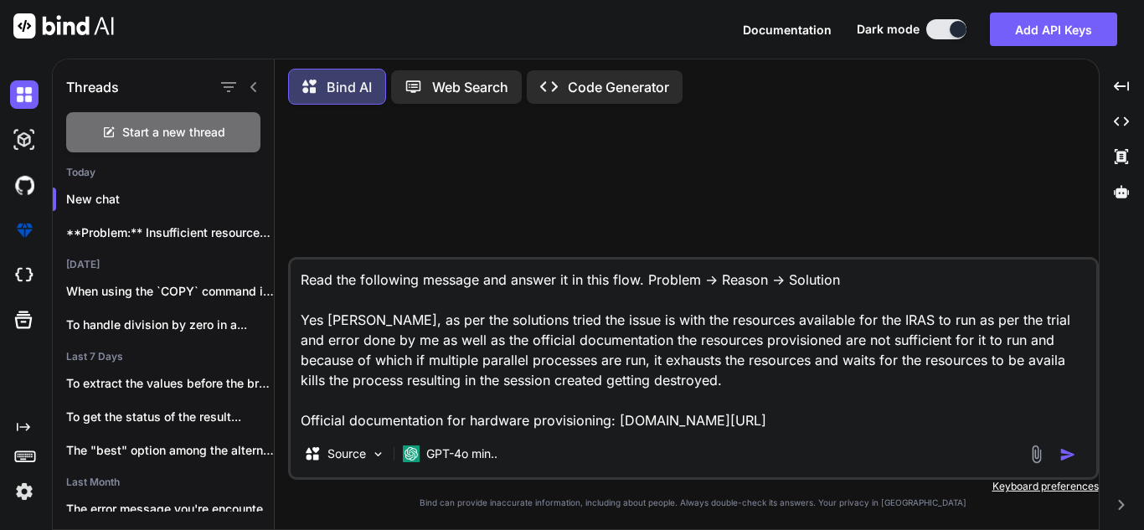
type textarea "x"
type textarea "Read the following message and answer it in this flow. Problem -> Reason -> Sol…"
type textarea "x"
type textarea "Read the following message and answer it in this flow. Problem -> Reason -> Sol…"
type textarea "x"
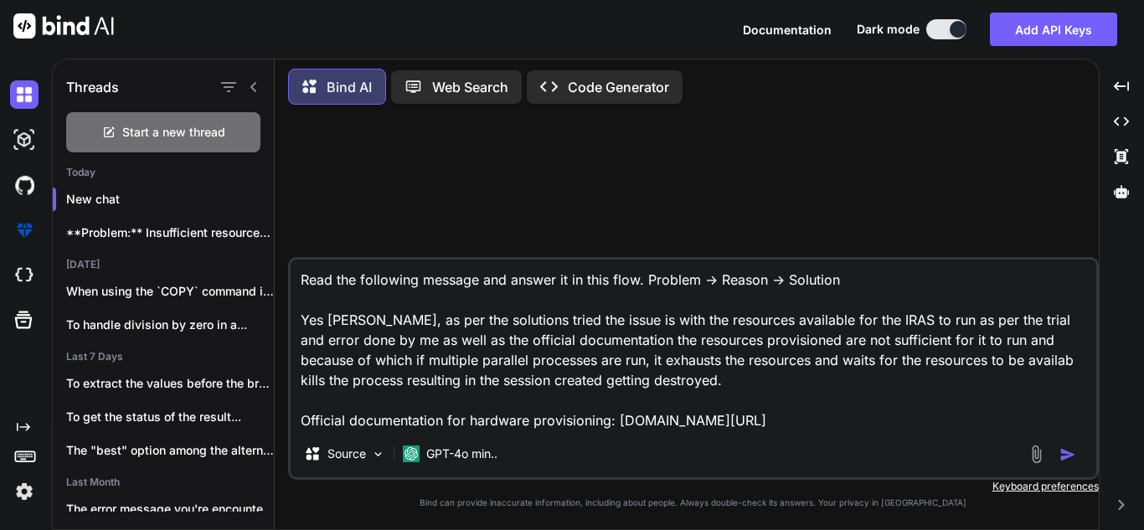
type textarea "Read the following message and answer it in this flow. Problem -> Reason -> Sol…"
type textarea "x"
type textarea "Read the following message and answer it in this flow. Problem -> Reason -> Sol…"
type textarea "x"
type textarea "Read the following message and answer it in this flow. Problem -> Reason -> Sol…"
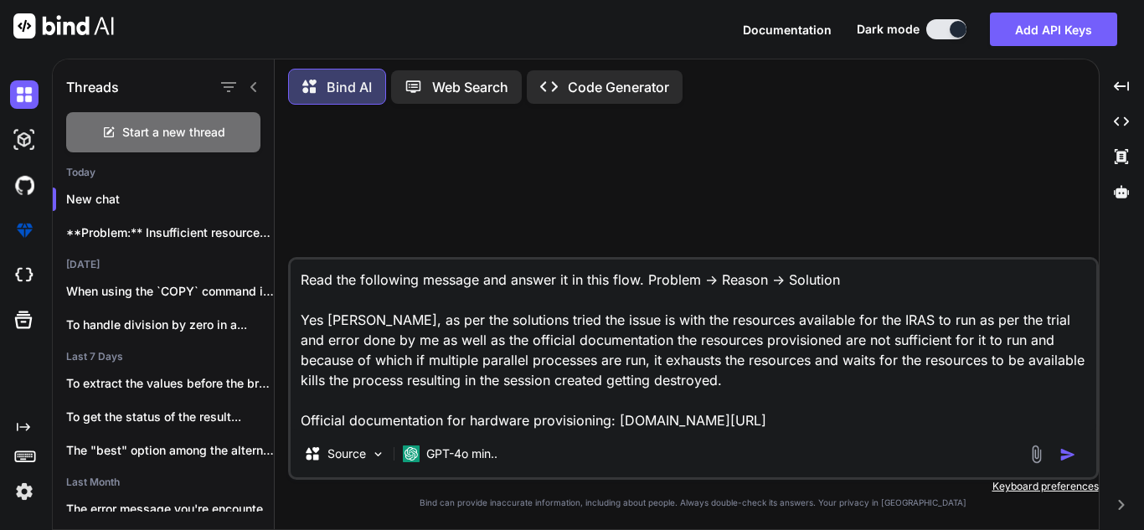
type textarea "x"
type textarea "Read the following message and answer it in this flow. Problem -> Reason -> Sol…"
type textarea "x"
type textarea "Read the following message and answer it in this flow. Problem -> Reason -> Sol…"
type textarea "x"
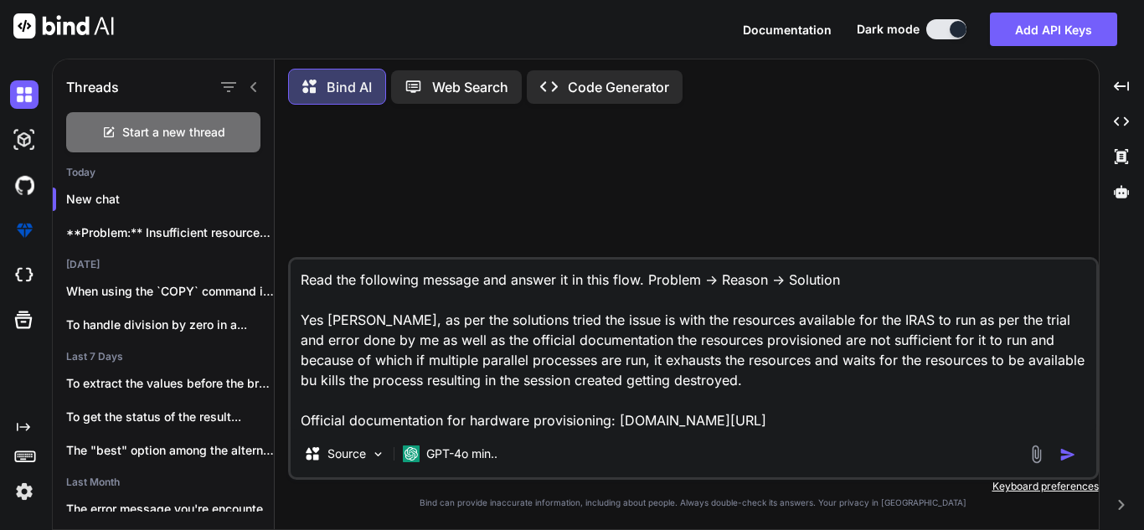
type textarea "Read the following message and answer it in this flow. Problem -> Reason -> Sol…"
type textarea "x"
type textarea "Read the following message and answer it in this flow. Problem -> Reason -> Sol…"
type textarea "x"
type textarea "Read the following message and answer it in this flow. Problem -> Reason -> Sol…"
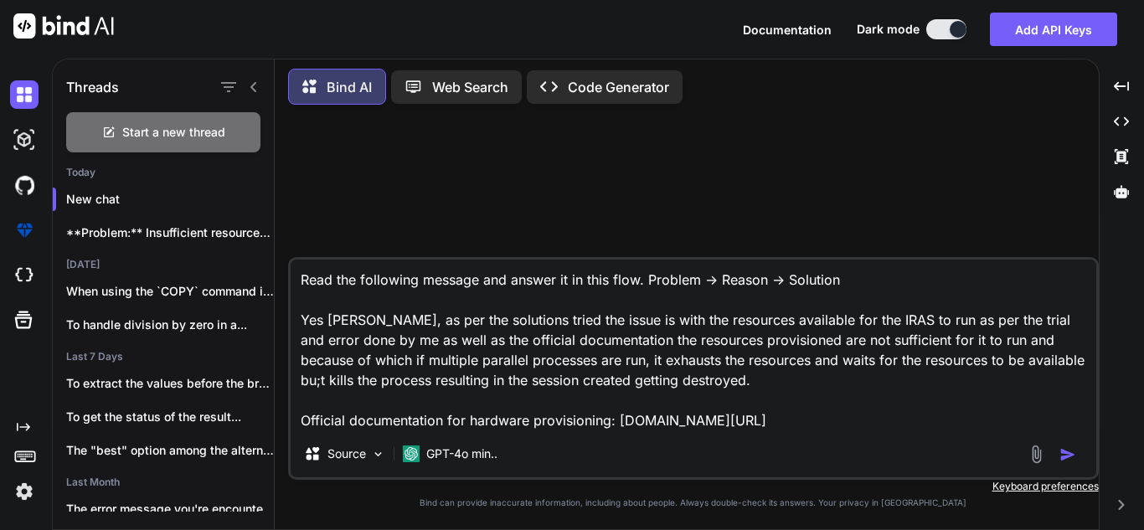
type textarea "x"
type textarea "Read the following message and answer it in this flow. Problem -> Reason -> Sol…"
type textarea "x"
type textarea "Read the following message and answer it in this flow. Problem -> Reason -> Sol…"
type textarea "x"
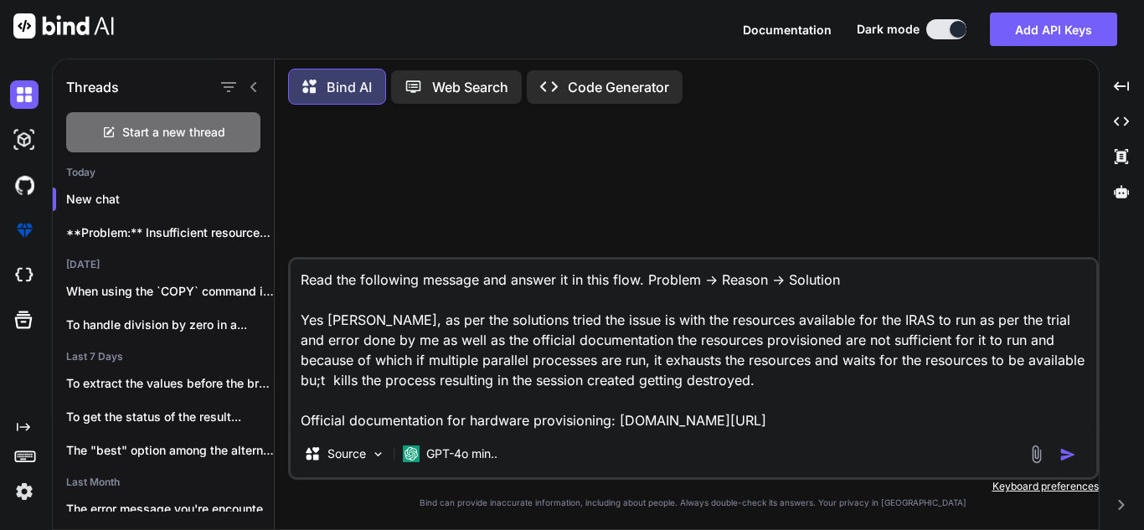
type textarea "Read the following message and answer it in this flow. Problem -> Reason -> Sol…"
type textarea "x"
type textarea "Read the following message and answer it in this flow. Problem -> Reason -> Sol…"
type textarea "x"
type textarea "Read the following message and answer it in this flow. Problem -> Reason -> Sol…"
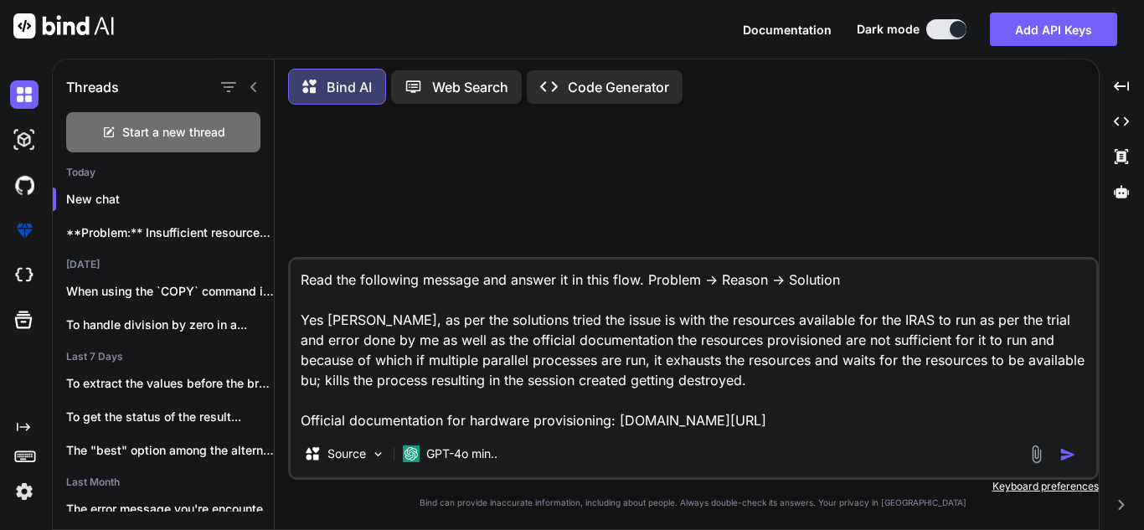
type textarea "x"
type textarea "Read the following message and answer it in this flow. Problem -> Reason -> Sol…"
type textarea "x"
type textarea "Read the following message and answer it in this flow. Problem -> Reason -> Sol…"
type textarea "x"
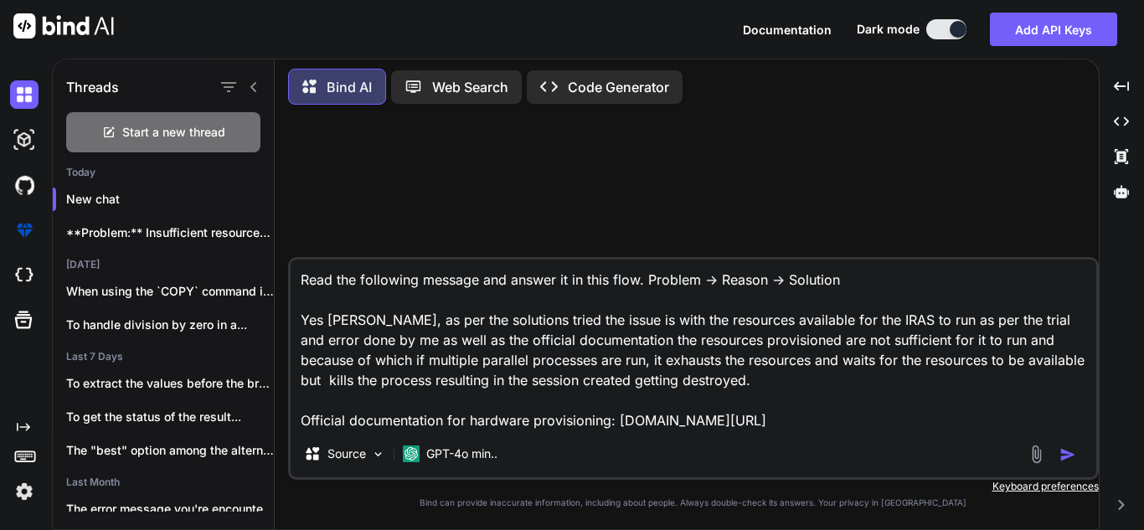
type textarea "Read the following message and answer it in this flow. Problem -> Reason -> Sol…"
type textarea "x"
type textarea "Read the following message and answer it in this flow. Problem -> Reason -> Sol…"
type textarea "x"
type textarea "Read the following message and answer it in this flow. Problem -> Reason -> Sol…"
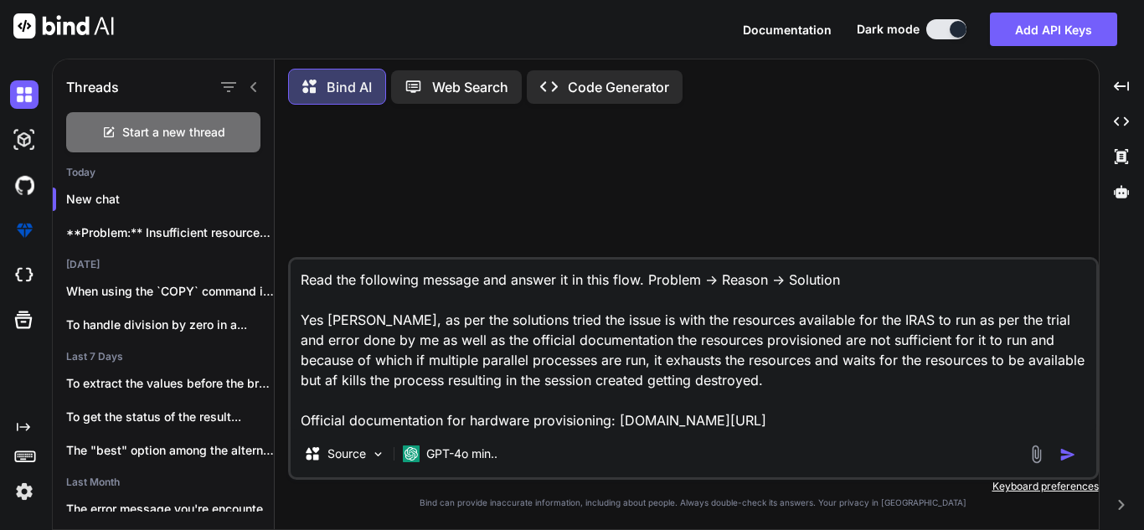
type textarea "x"
type textarea "Read the following message and answer it in this flow. Problem -> Reason -> Sol…"
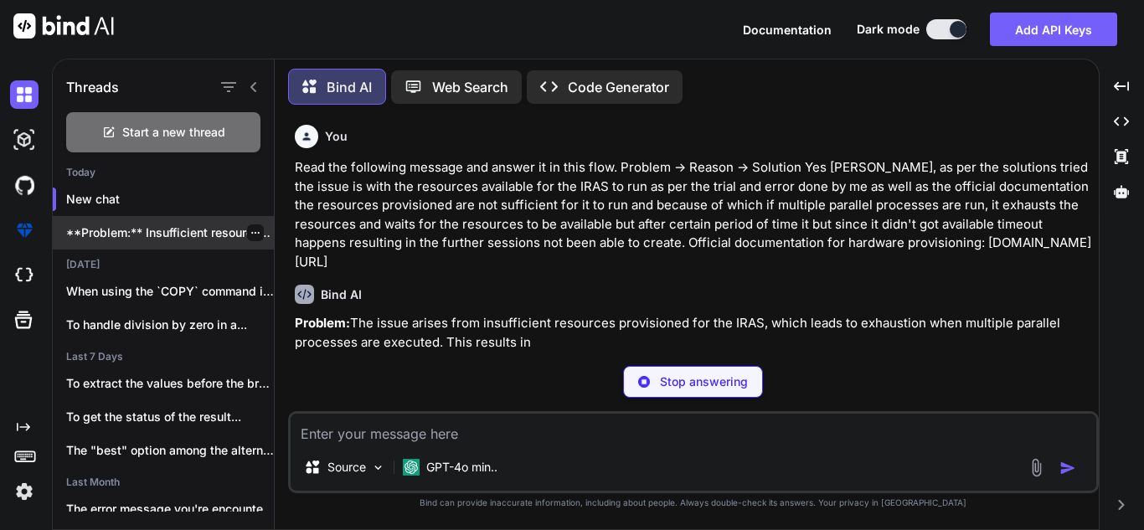
click at [250, 229] on icon "button" at bounding box center [255, 233] width 10 height 10
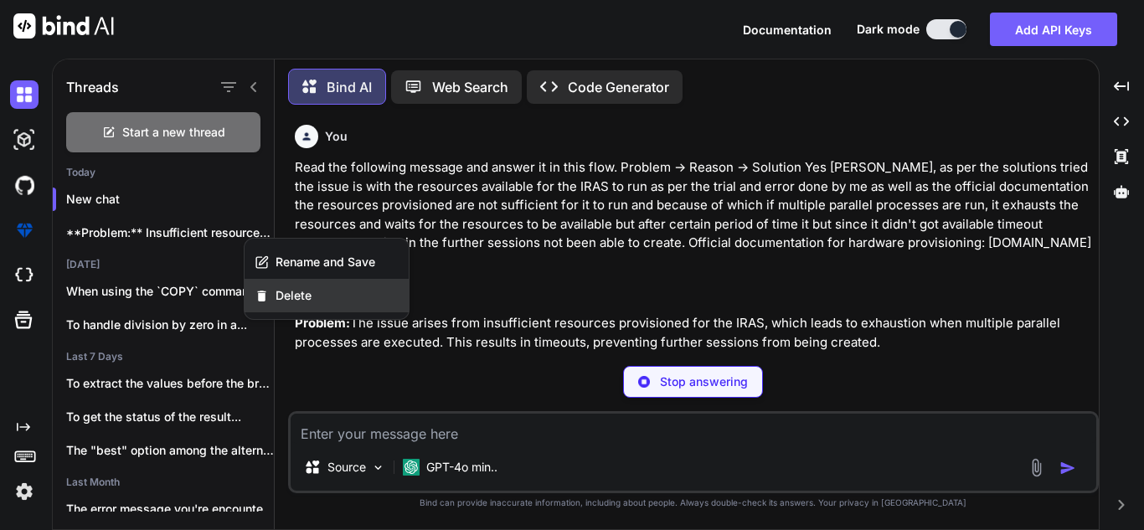
click at [289, 287] on span "Delete" at bounding box center [294, 295] width 36 height 17
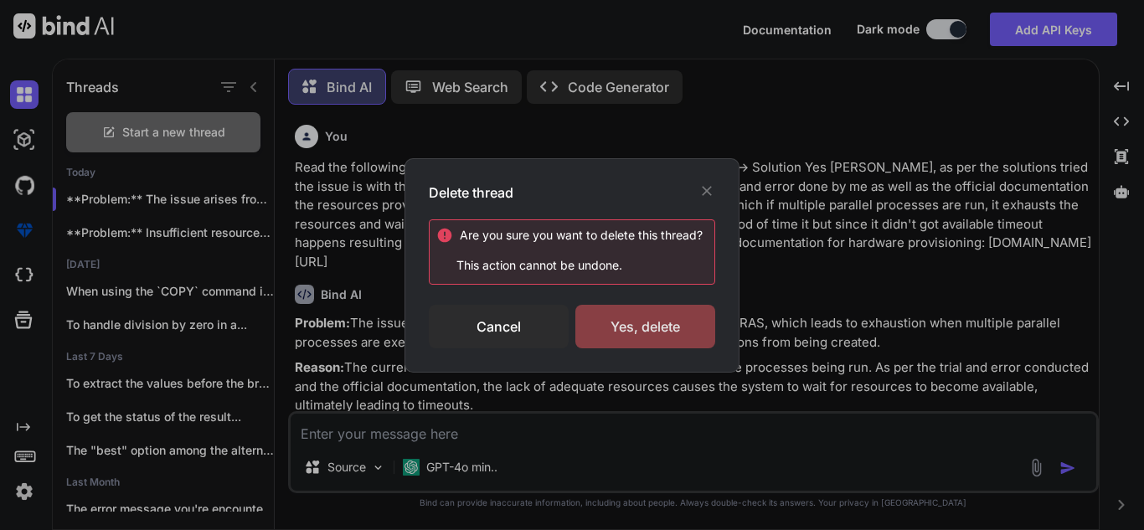
click at [619, 325] on div "Yes, delete" at bounding box center [645, 327] width 140 height 44
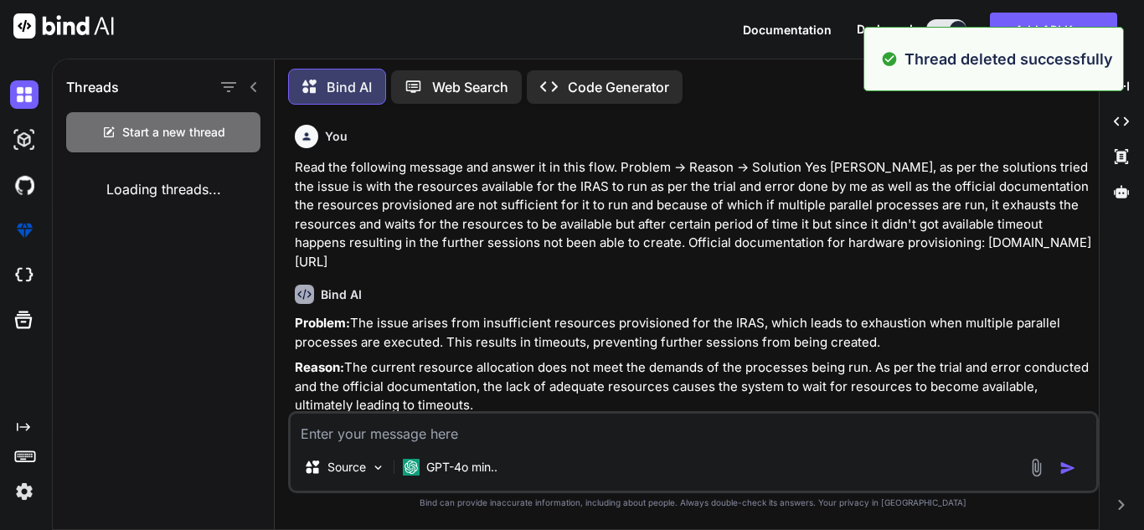
scroll to position [116, 0]
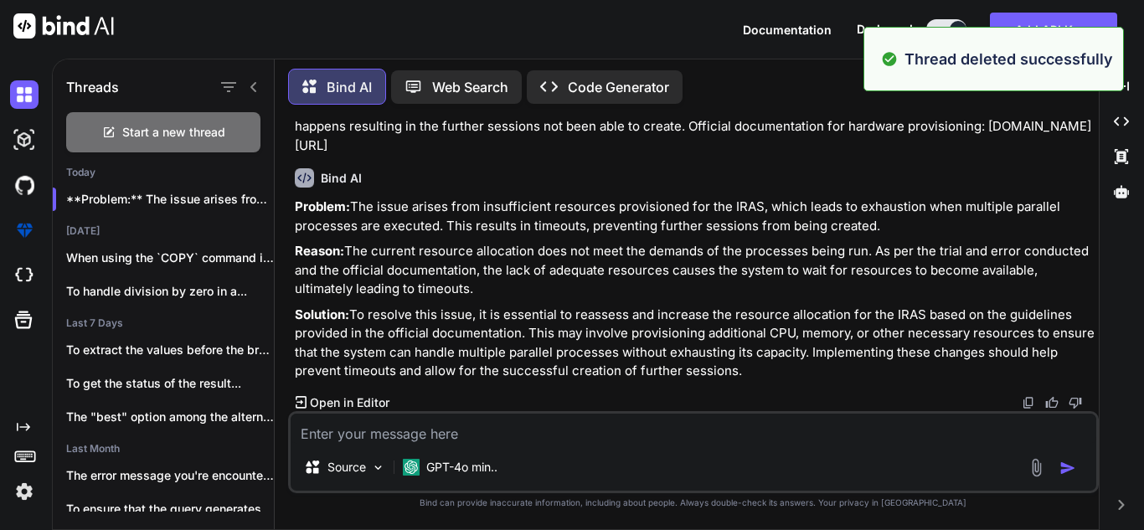
click at [603, 434] on textarea at bounding box center [694, 429] width 806 height 30
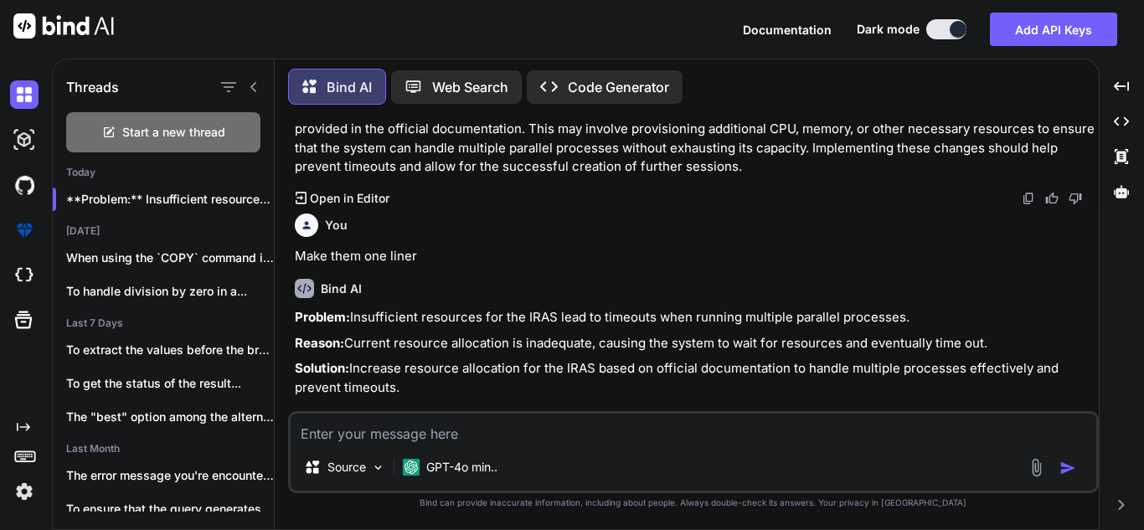
scroll to position [337, 0]
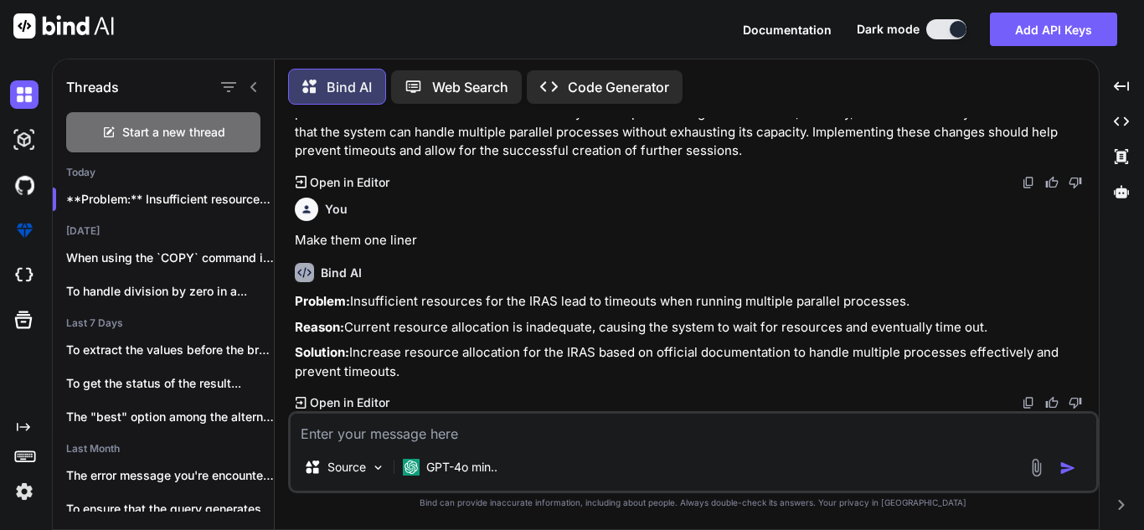
drag, startPoint x: 405, startPoint y: 377, endPoint x: 291, endPoint y: 299, distance: 138.0
click at [291, 299] on div "You Read the following message and answer it in this flow. Problem -> Reason ->…" at bounding box center [693, 323] width 811 height 411
copy div "Problem: Insufficient resources for the IRAS lead to timeouts when running mult…"
click at [471, 231] on p "Make them one liner" at bounding box center [695, 240] width 801 height 19
click at [482, 302] on p "Problem: Insufficient resources for the IRAS lead to timeouts when running mult…" at bounding box center [695, 301] width 801 height 19
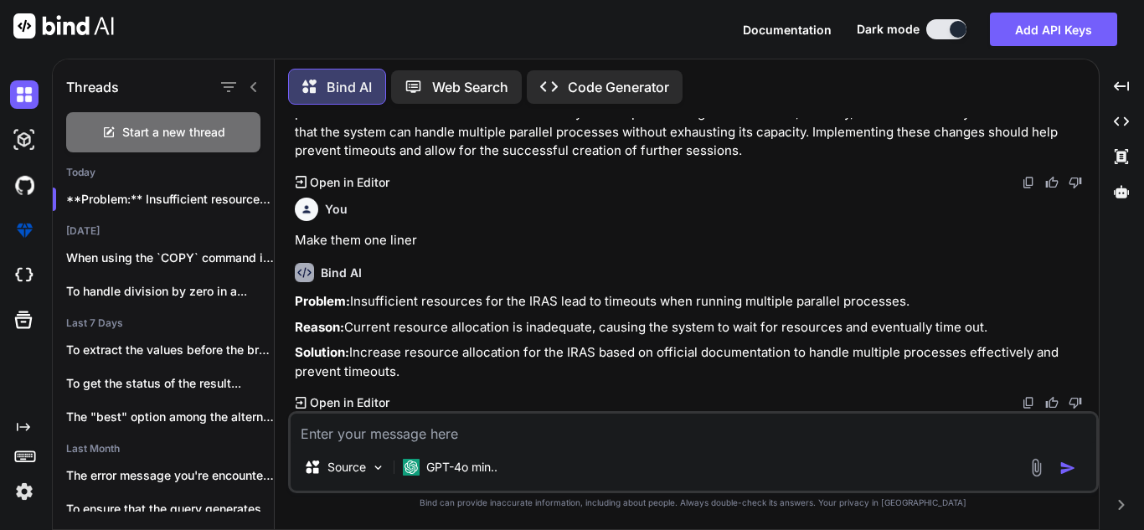
click at [255, 80] on icon at bounding box center [253, 86] width 13 height 13
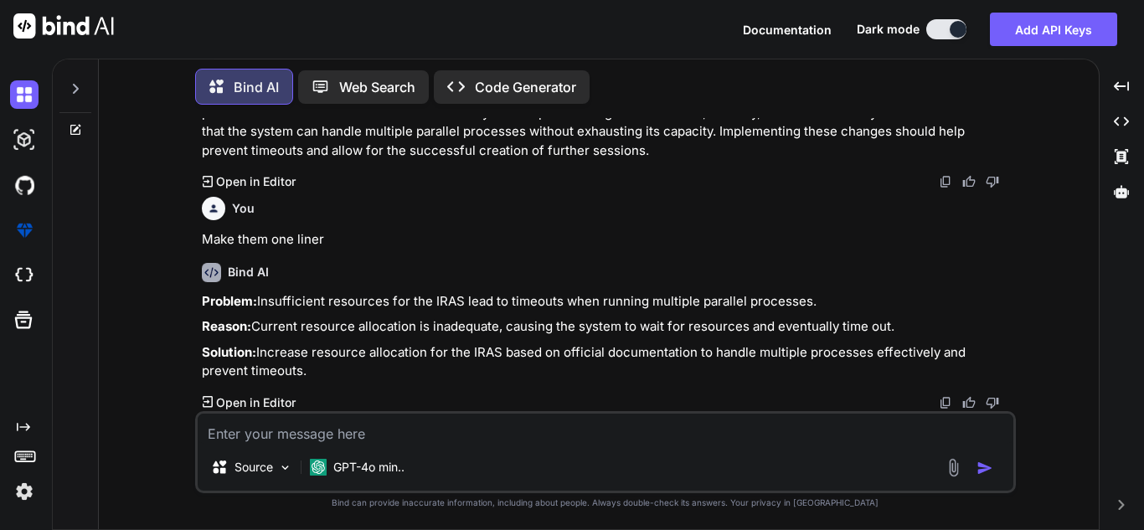
click at [73, 85] on icon at bounding box center [75, 88] width 13 height 13
